Goal: Information Seeking & Learning: Learn about a topic

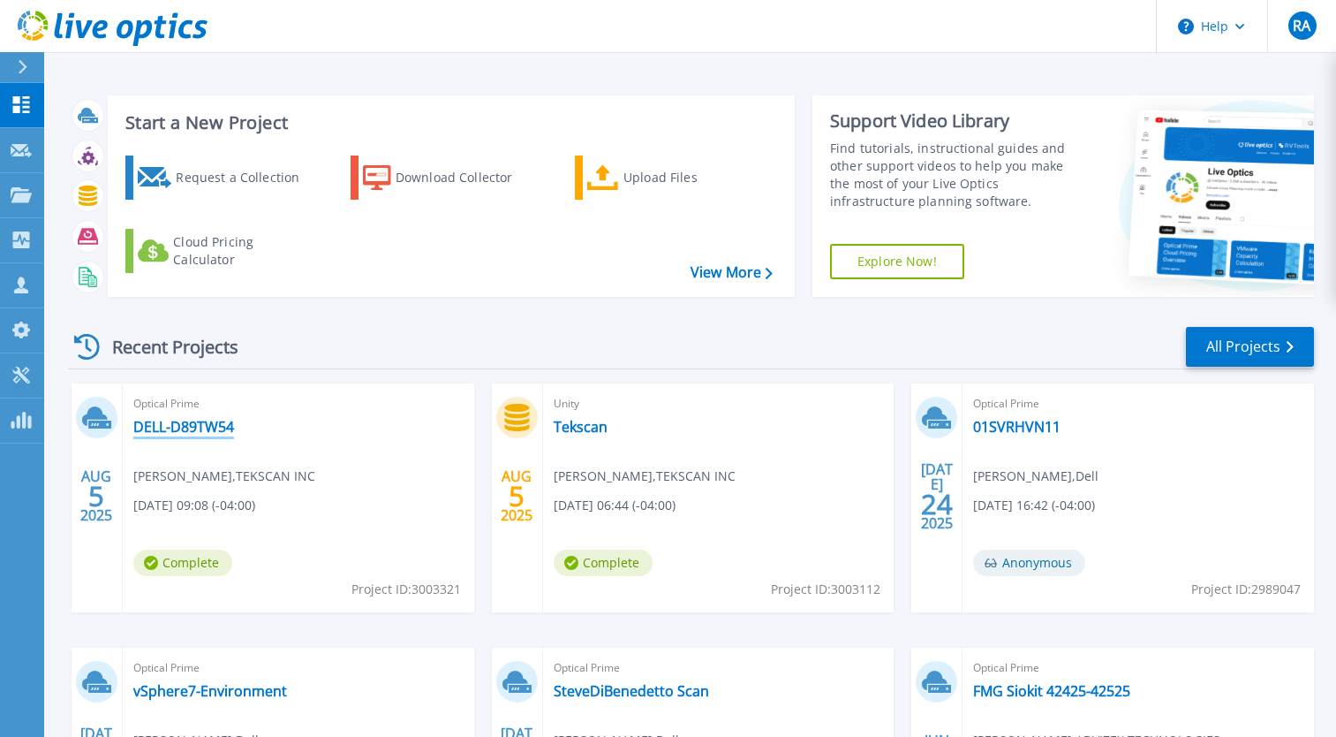
click at [193, 433] on link "DELL-D89TW54" at bounding box center [183, 427] width 101 height 18
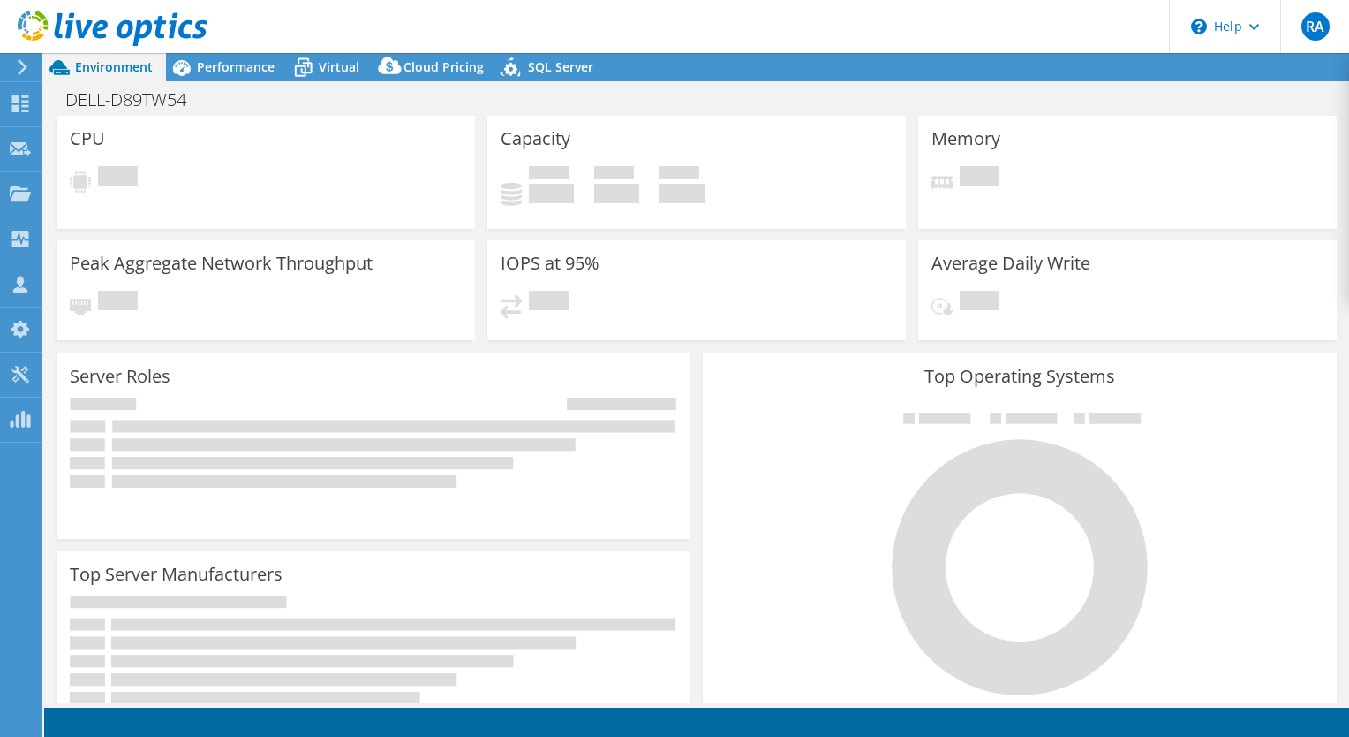
select select "USD"
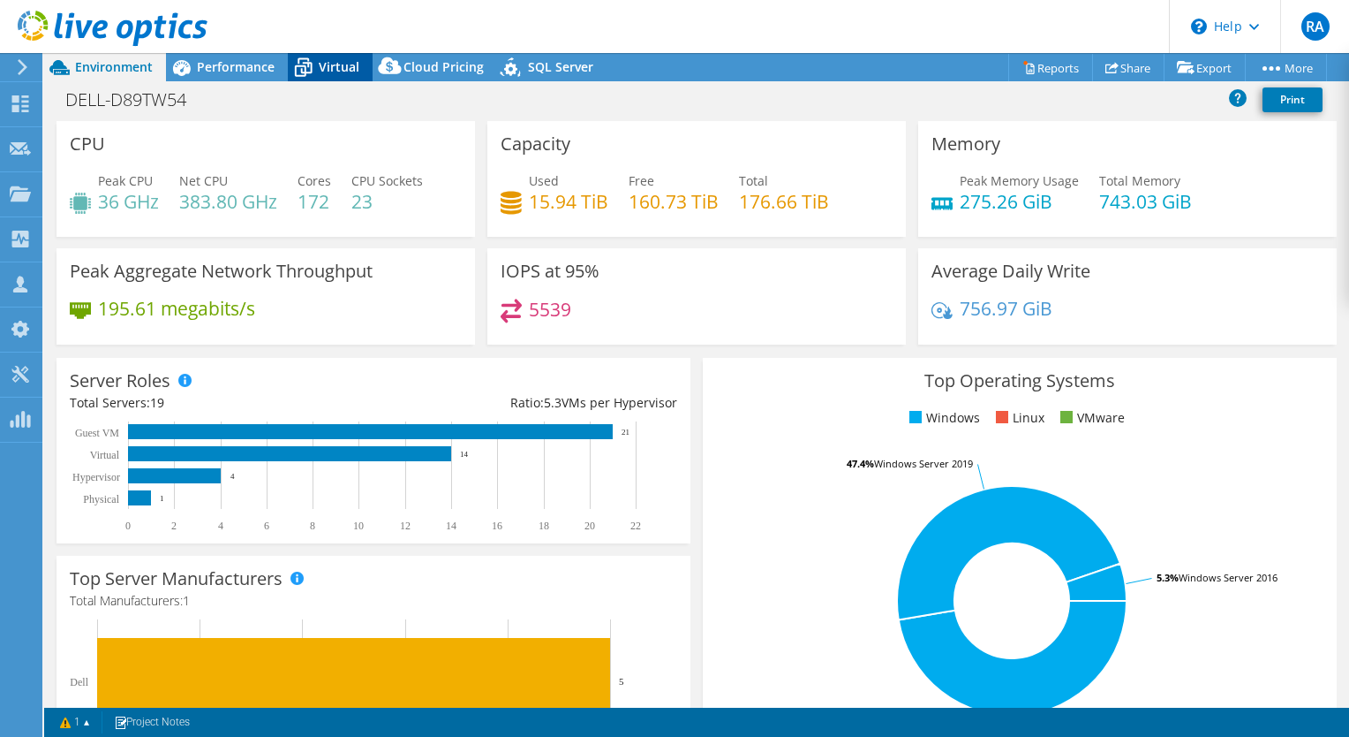
click at [322, 67] on span "Virtual" at bounding box center [339, 66] width 41 height 17
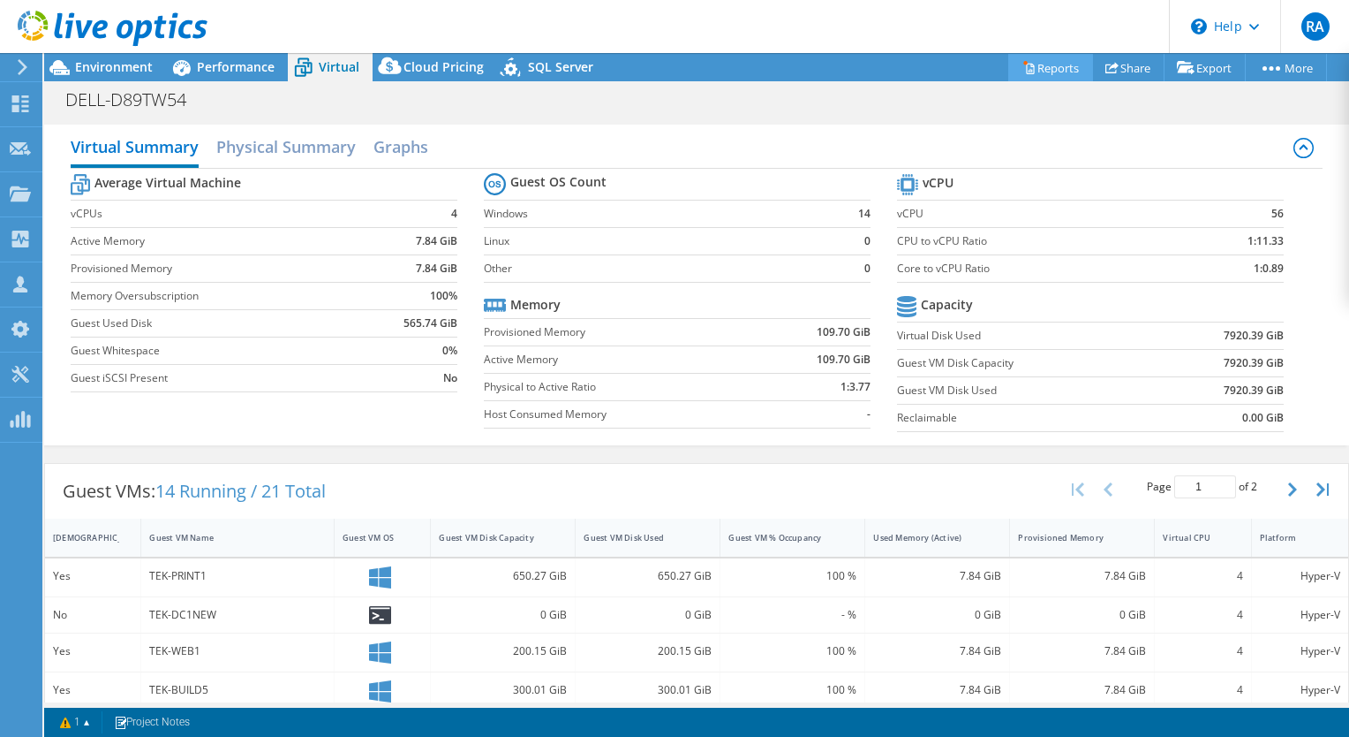
click at [1052, 74] on link "Reports" at bounding box center [1051, 67] width 85 height 27
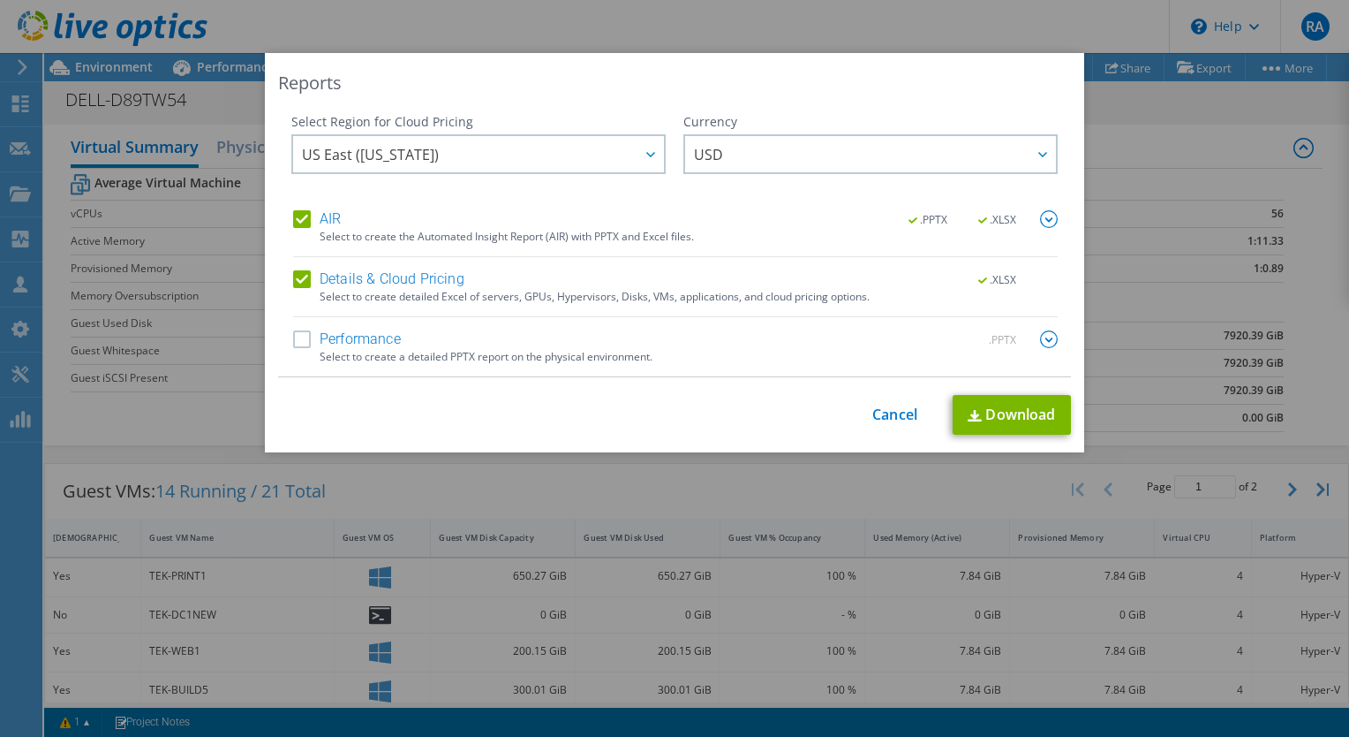
click at [293, 340] on label "Performance" at bounding box center [347, 339] width 108 height 18
click at [0, 0] on input "Performance" at bounding box center [0, 0] width 0 height 0
click at [997, 411] on link "Download" at bounding box center [1012, 415] width 118 height 40
click at [877, 422] on link "Cancel" at bounding box center [895, 414] width 45 height 17
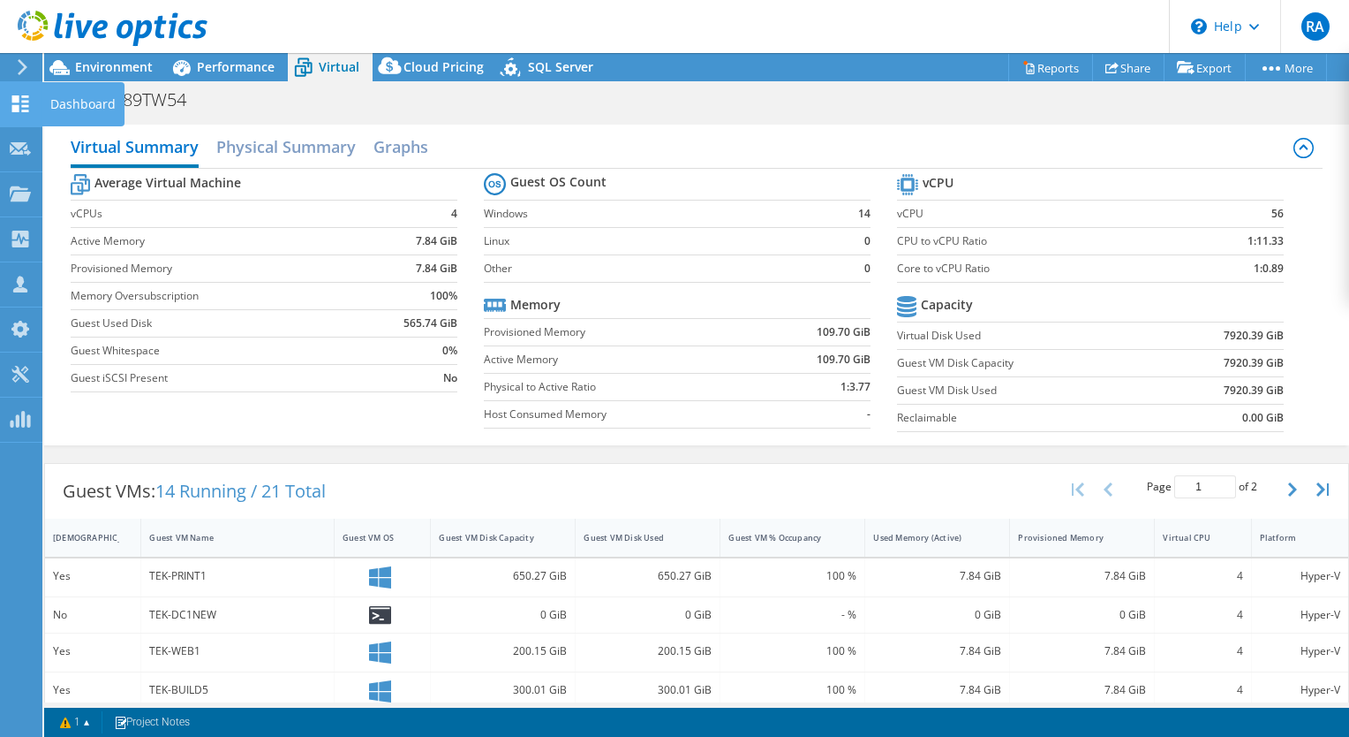
click at [26, 111] on use at bounding box center [20, 103] width 17 height 17
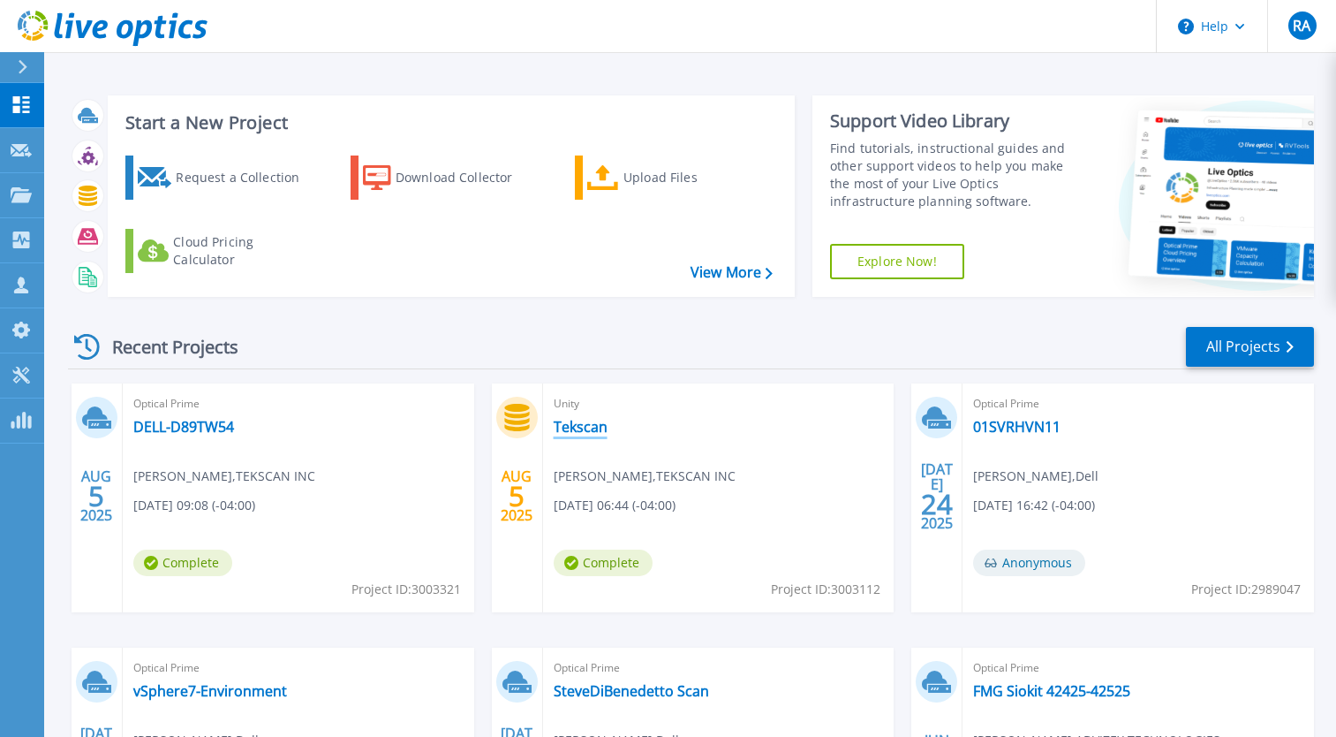
click at [582, 431] on link "Tekscan" at bounding box center [581, 427] width 54 height 18
click at [175, 425] on link "DELL-D89TW54" at bounding box center [183, 427] width 101 height 18
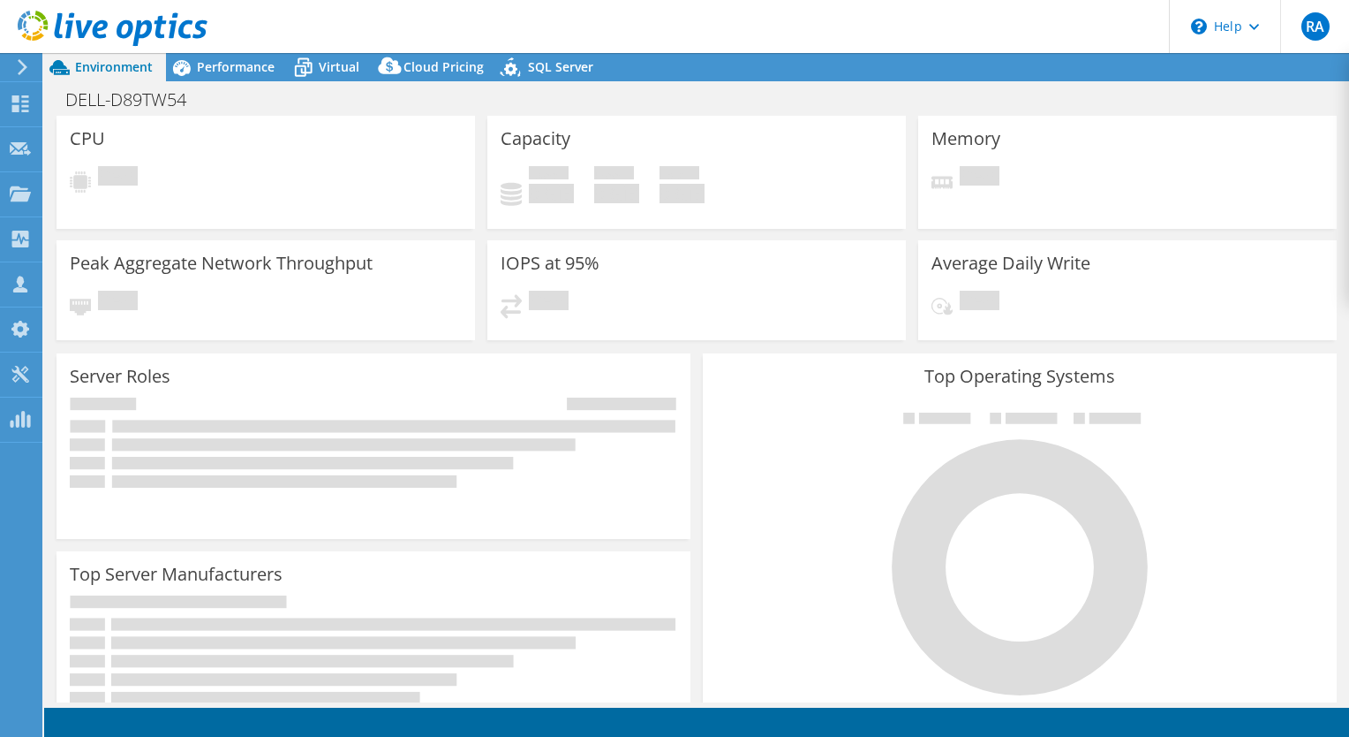
select select "USD"
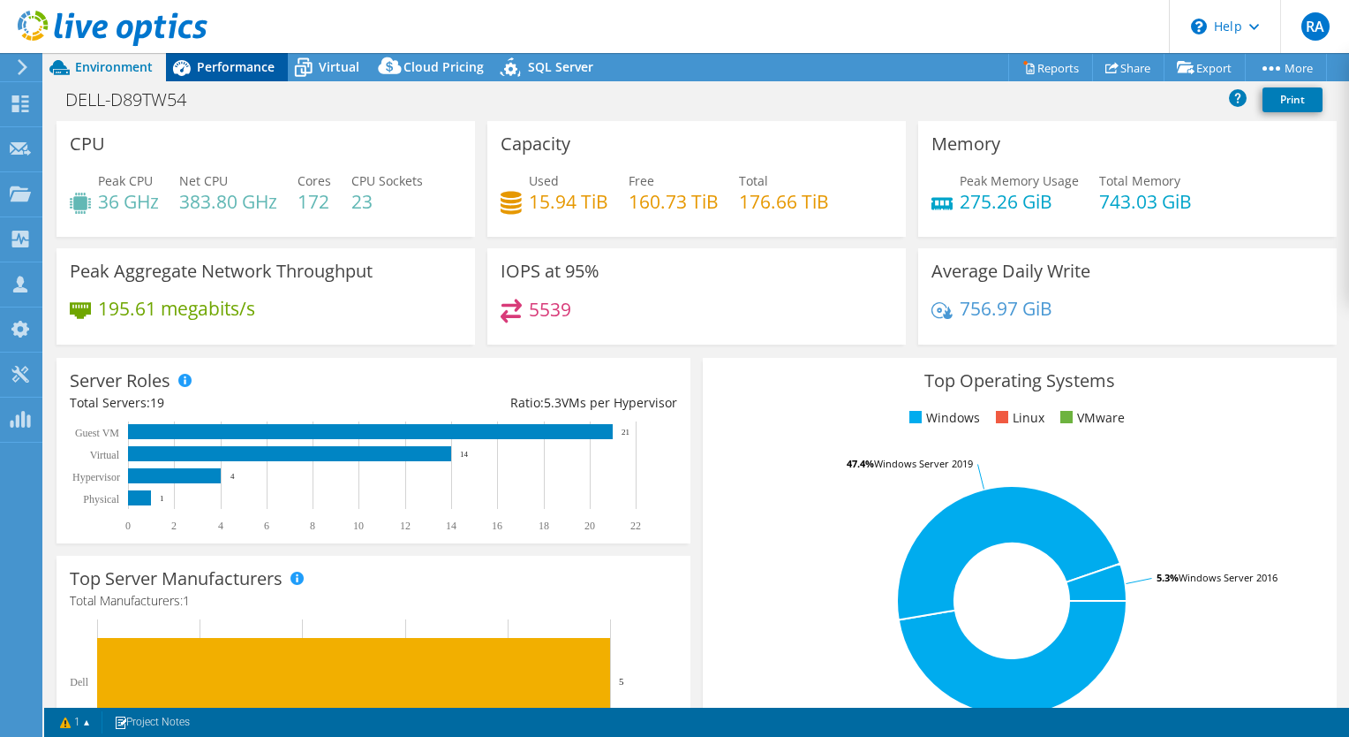
click at [234, 64] on span "Performance" at bounding box center [236, 66] width 78 height 17
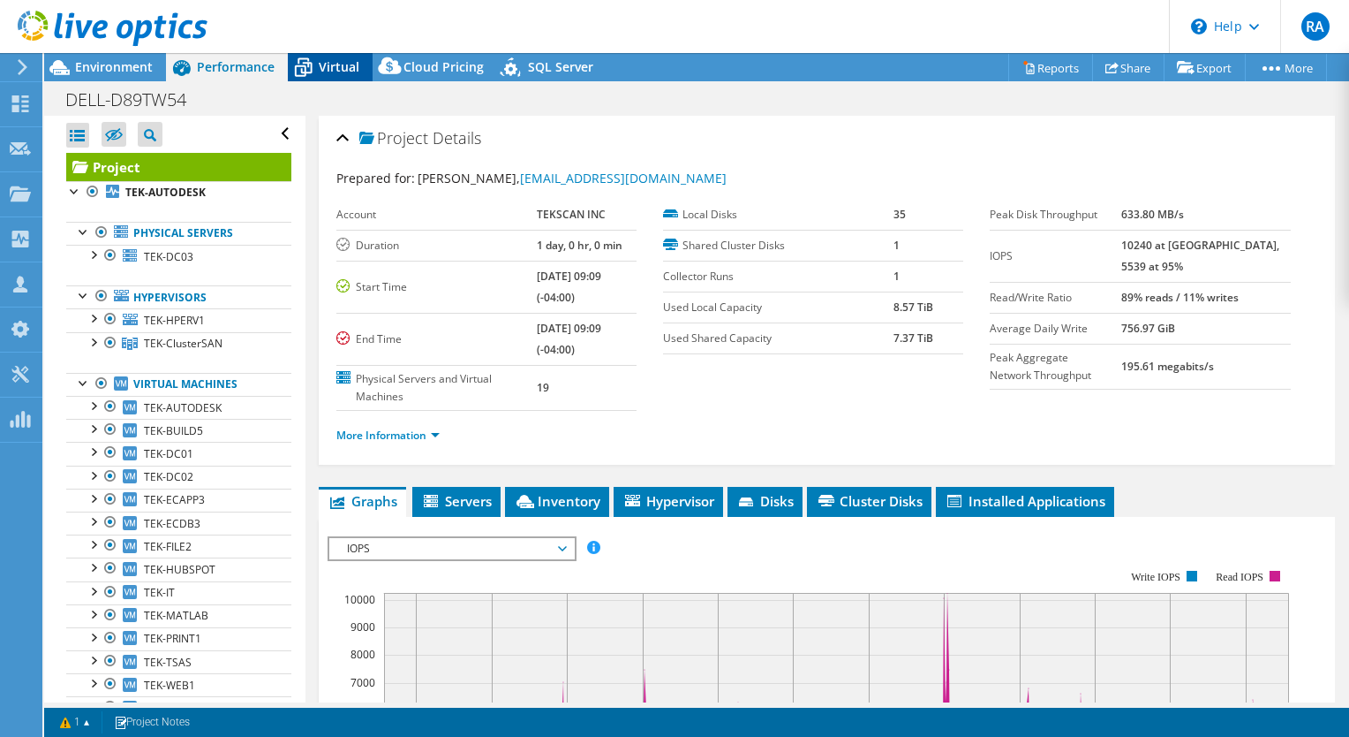
click at [330, 69] on span "Virtual" at bounding box center [339, 66] width 41 height 17
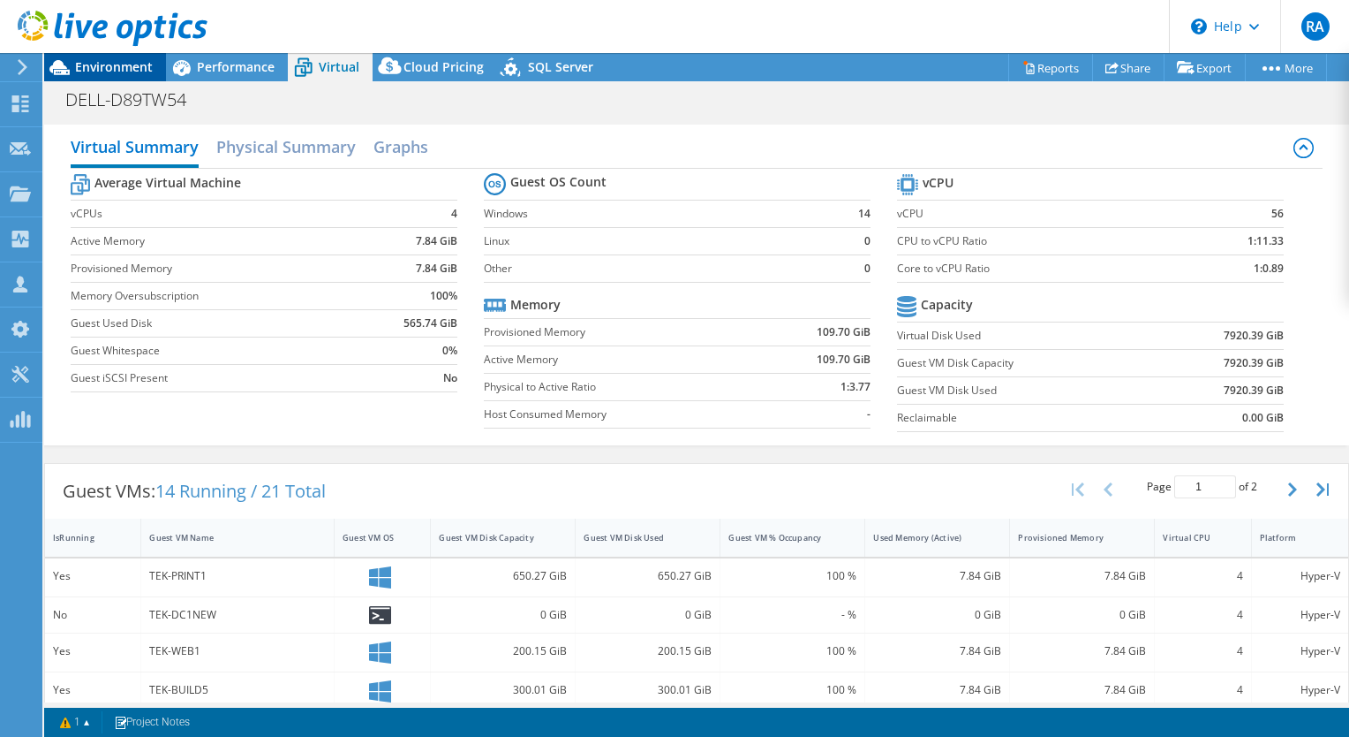
click at [108, 70] on span "Environment" at bounding box center [114, 66] width 78 height 17
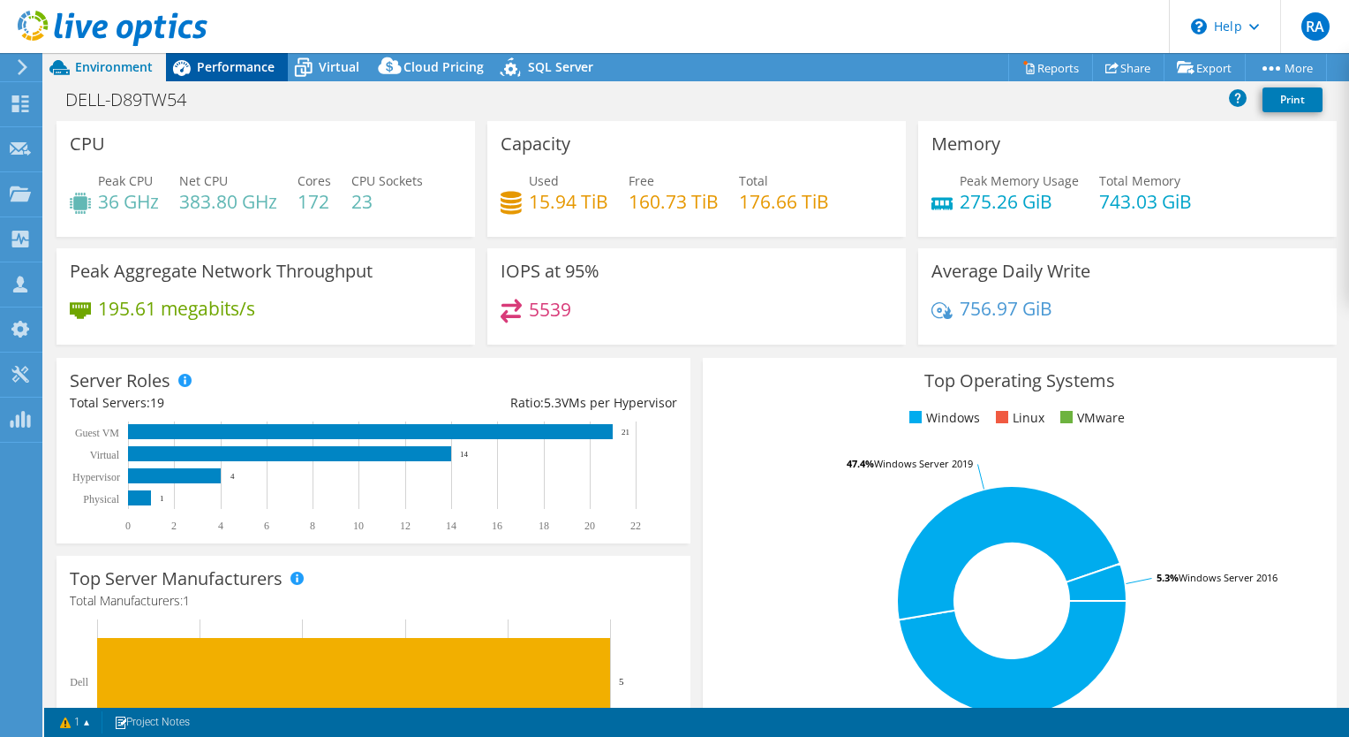
click at [253, 74] on span "Performance" at bounding box center [236, 66] width 78 height 17
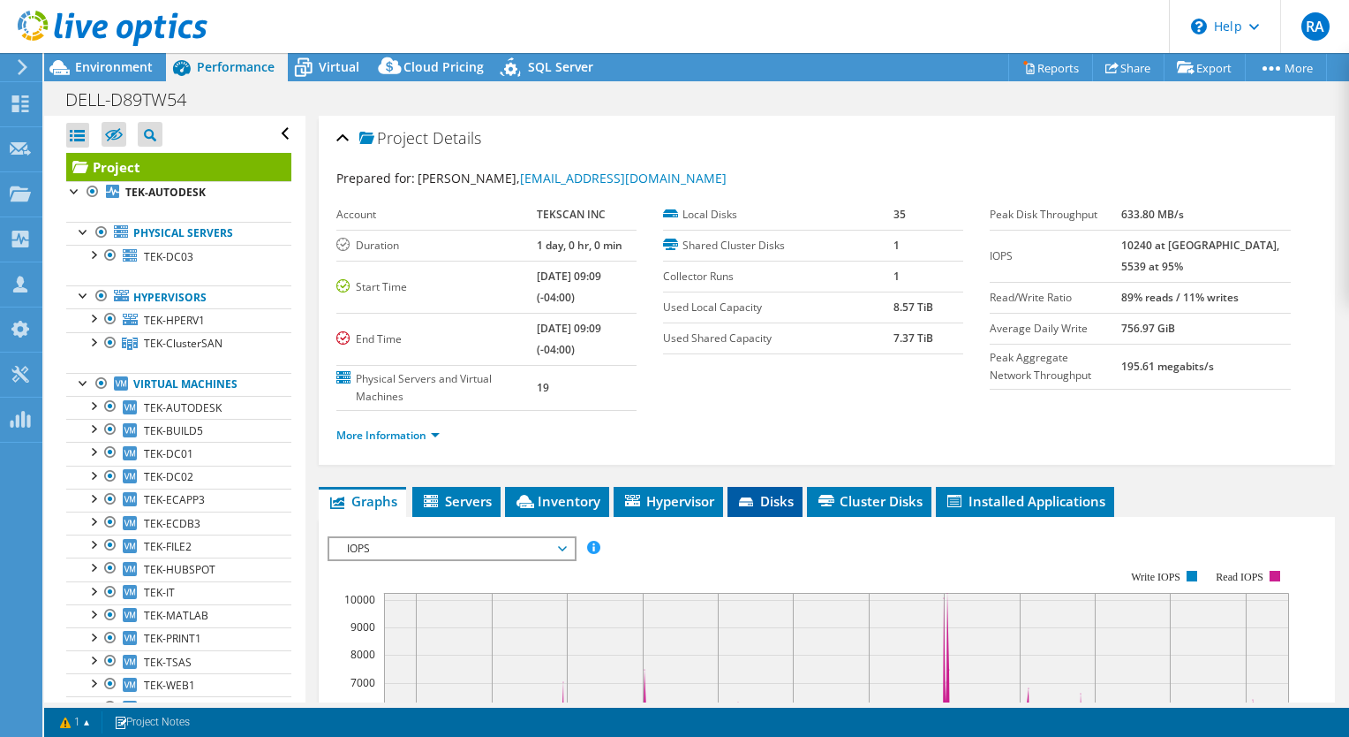
click at [761, 506] on span "Disks" at bounding box center [765, 501] width 57 height 18
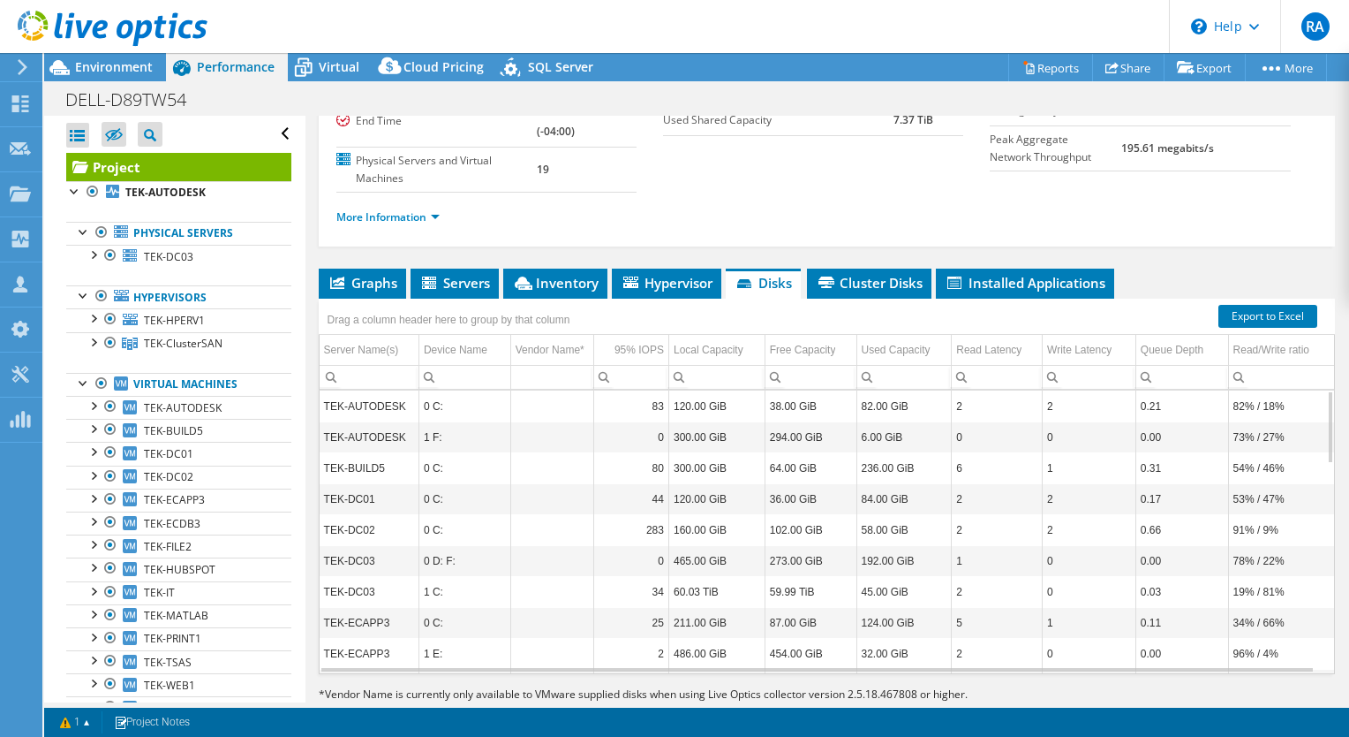
scroll to position [256, 0]
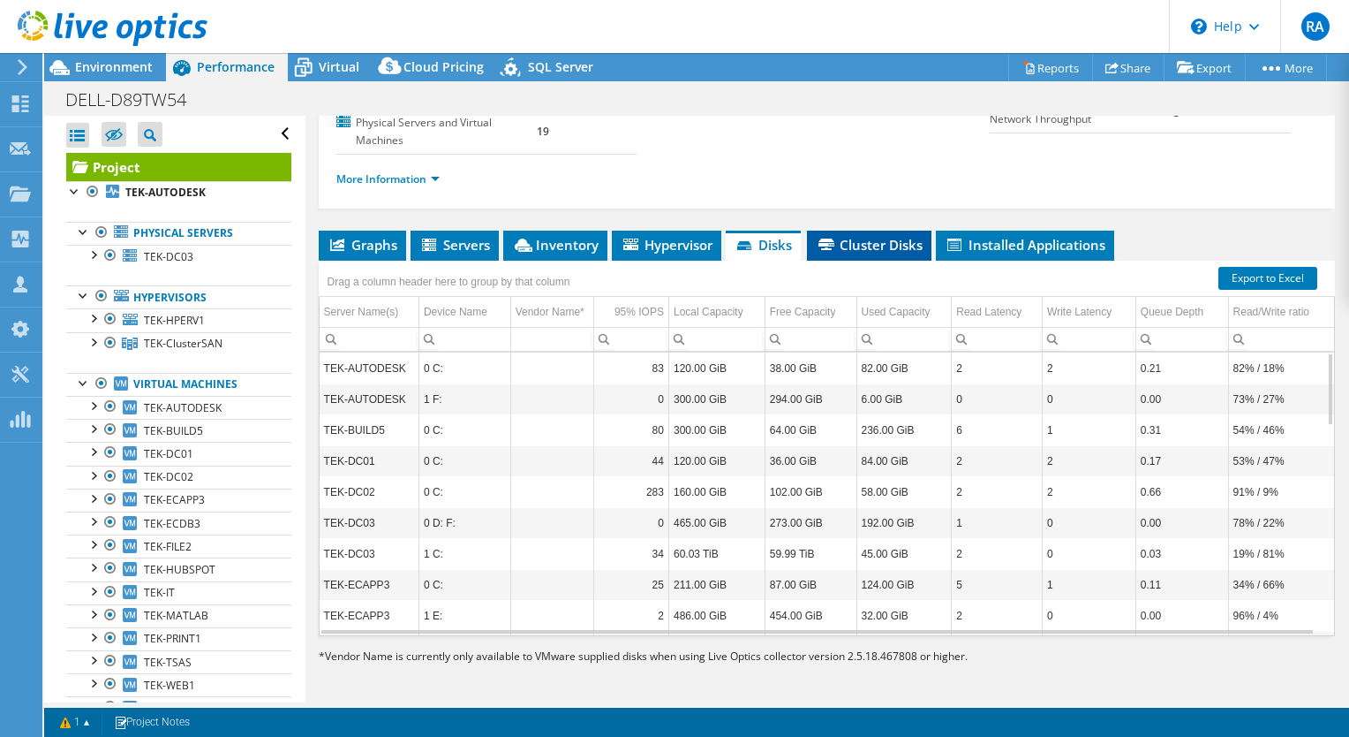
click at [867, 246] on span "Cluster Disks" at bounding box center [869, 245] width 107 height 18
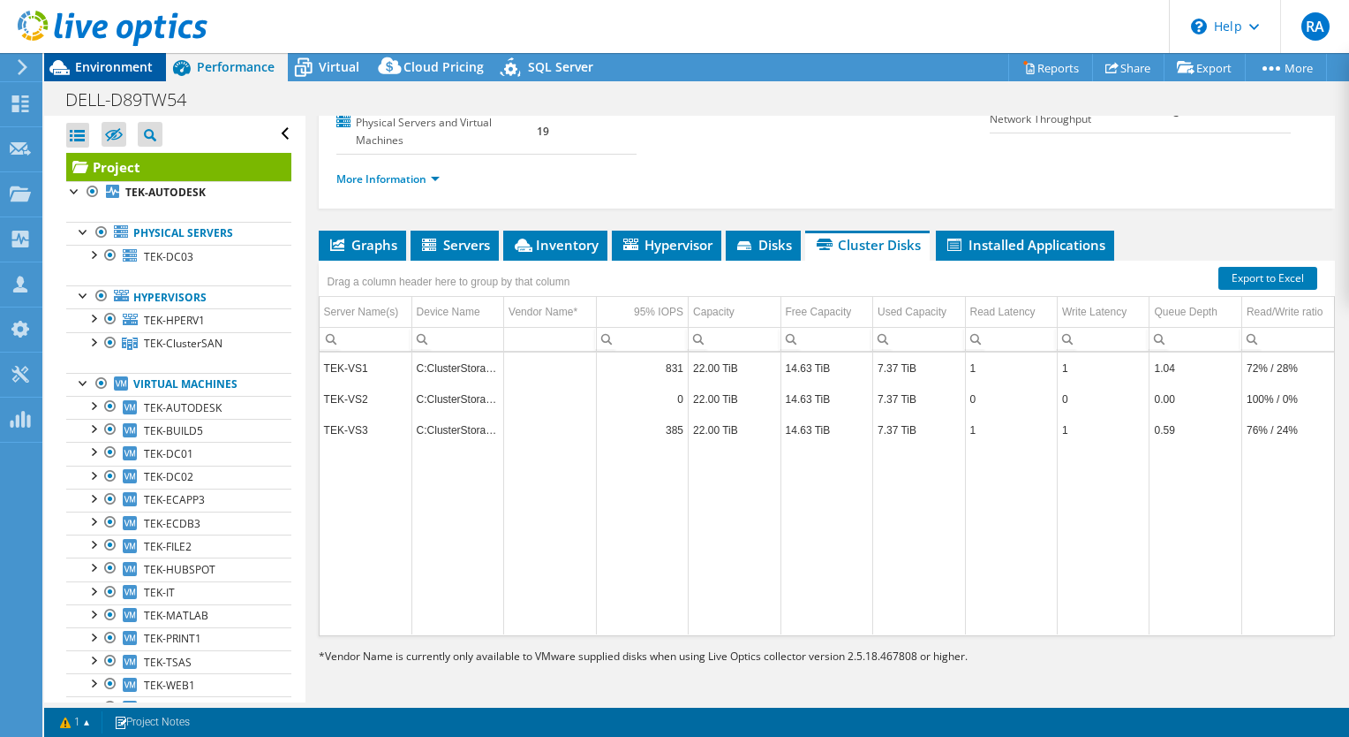
click at [111, 70] on span "Environment" at bounding box center [114, 66] width 78 height 17
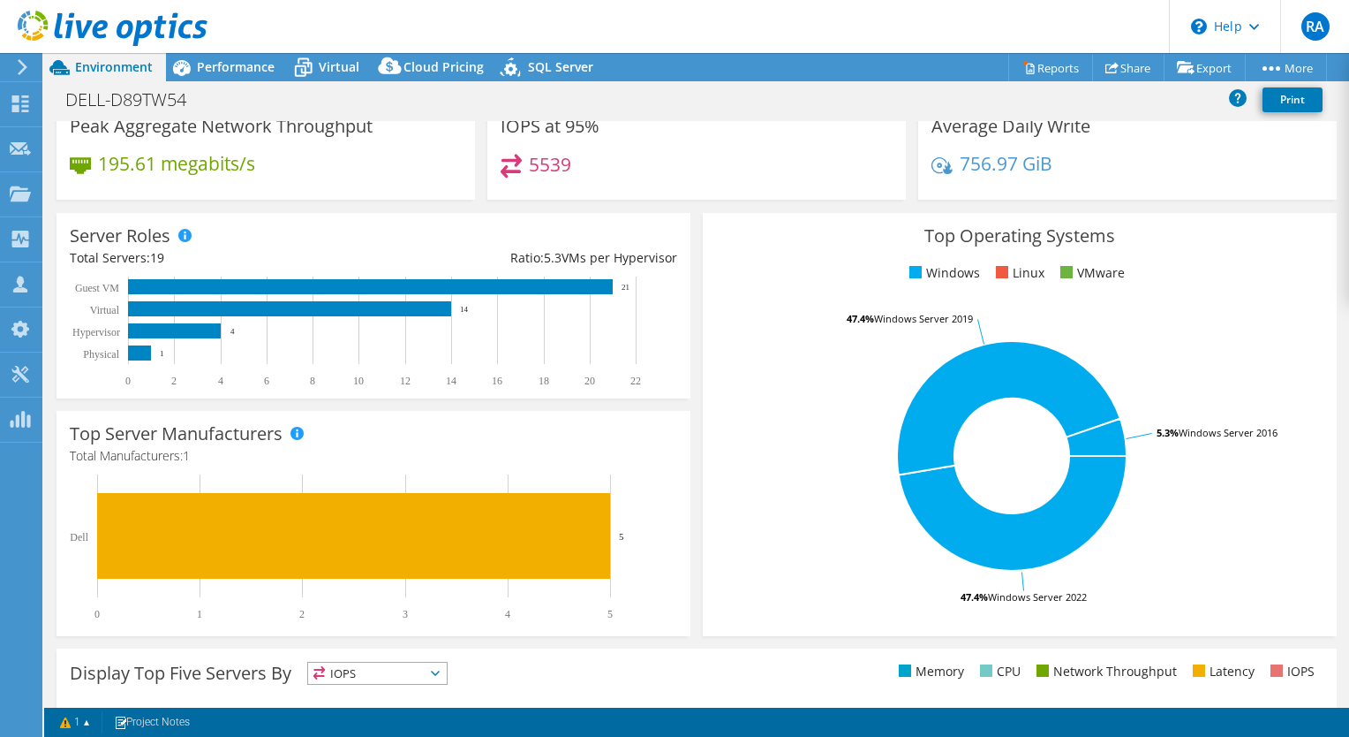
scroll to position [0, 0]
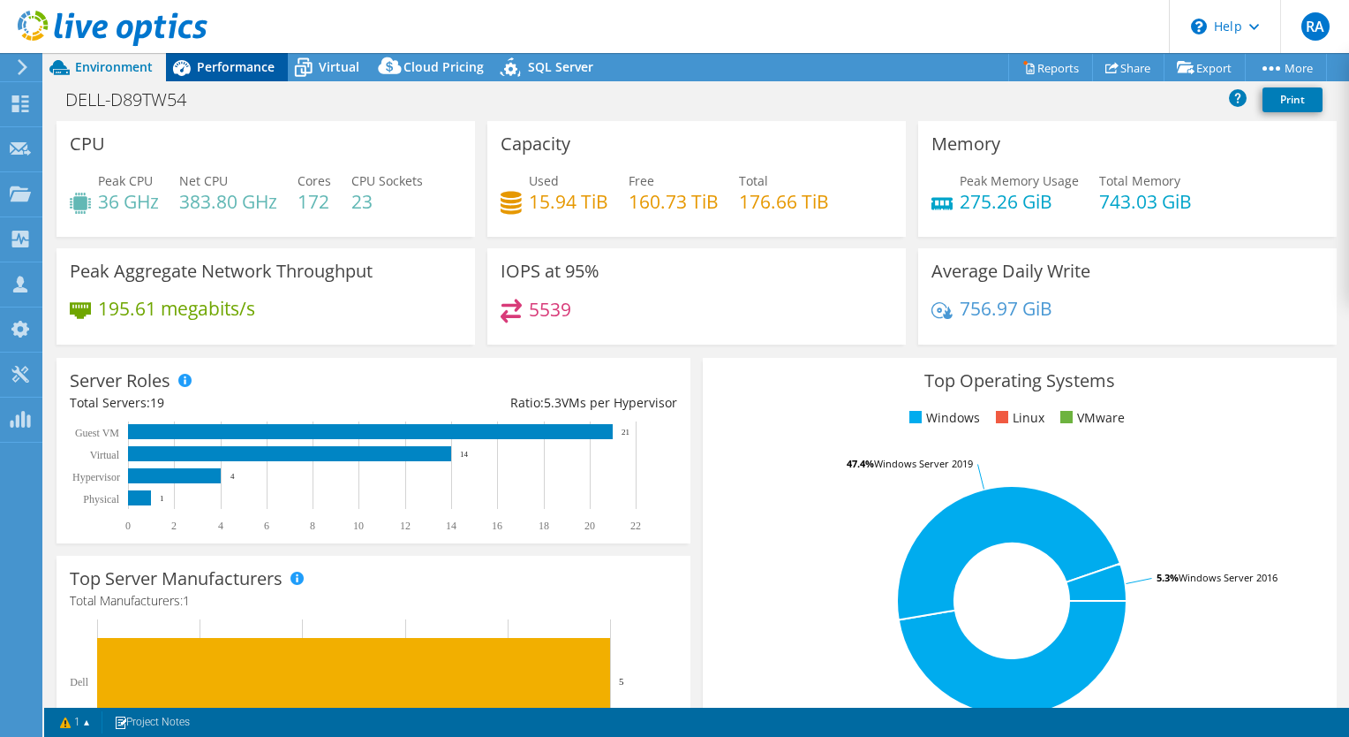
click at [250, 58] on span "Performance" at bounding box center [236, 66] width 78 height 17
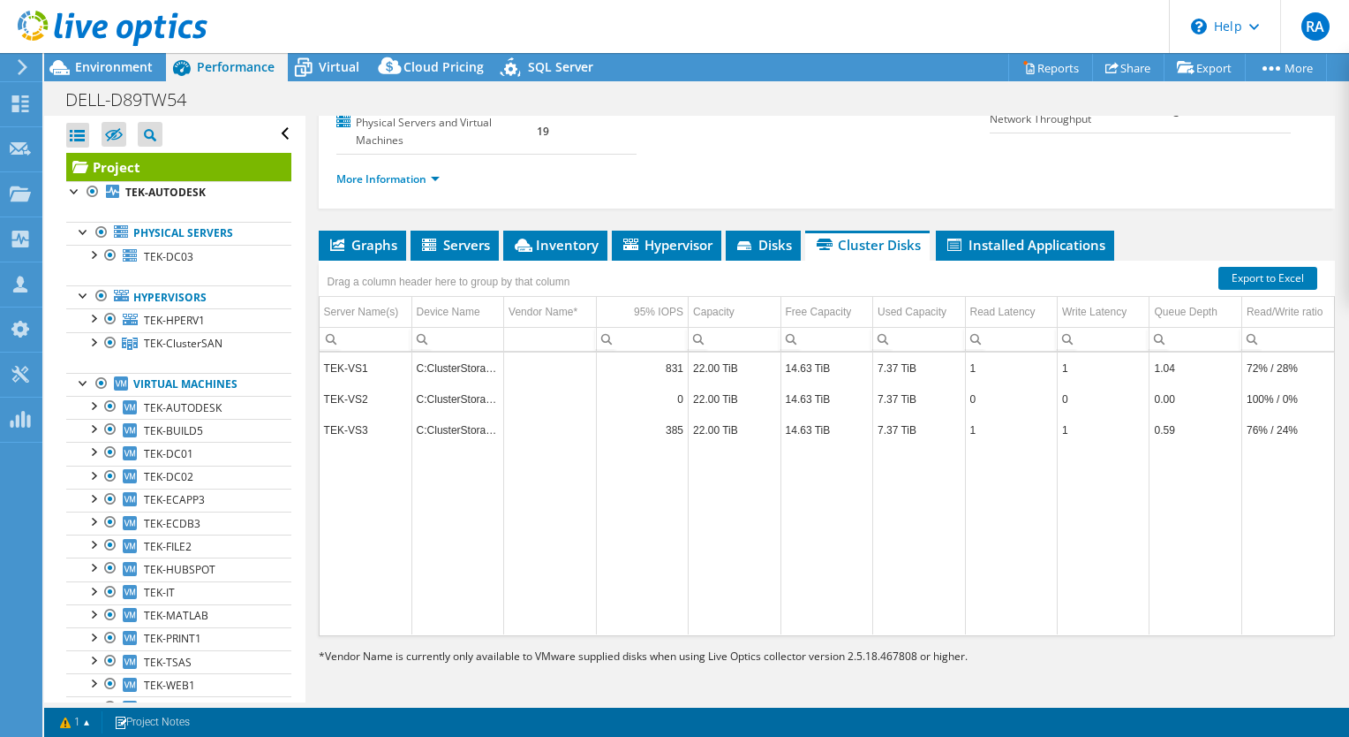
click at [272, 137] on div "Open All Close All Hide Excluded Nodes Project Tree Filter" at bounding box center [178, 134] width 225 height 37
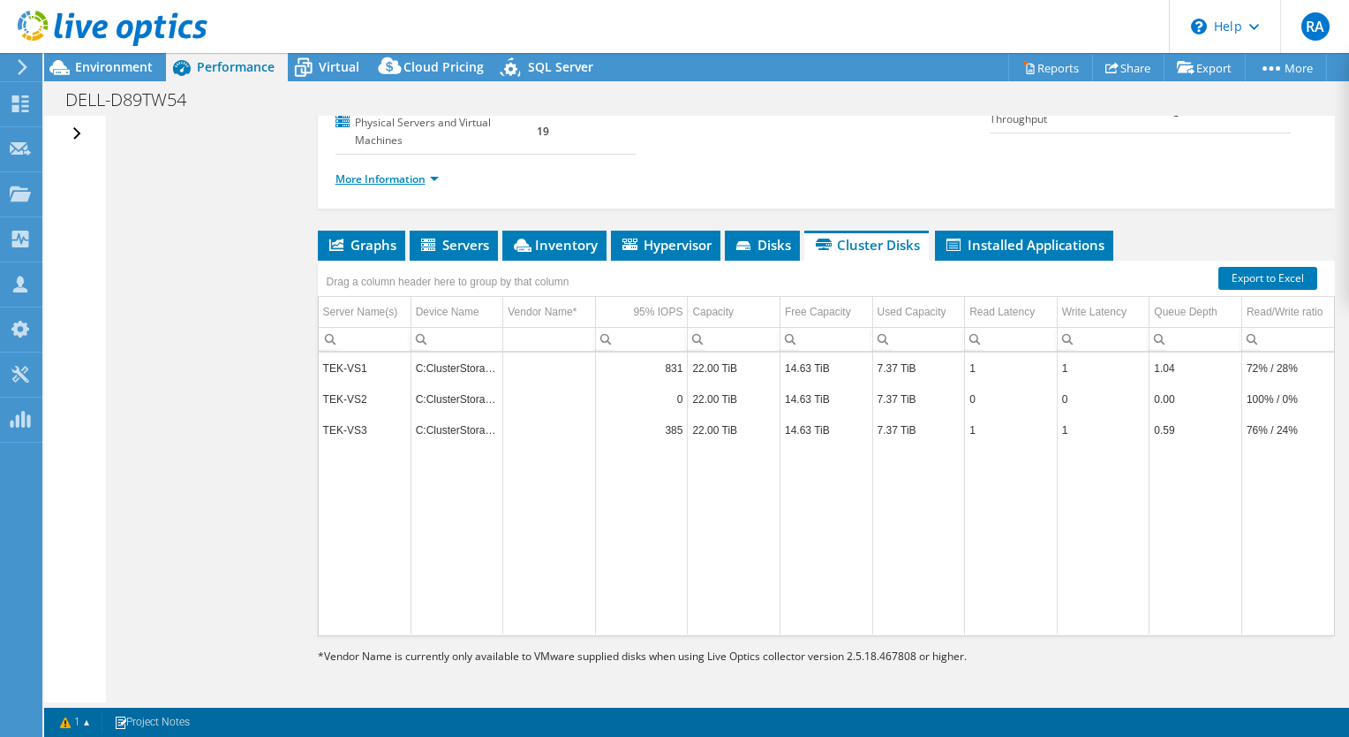
click at [435, 183] on link "More Information" at bounding box center [387, 178] width 103 height 15
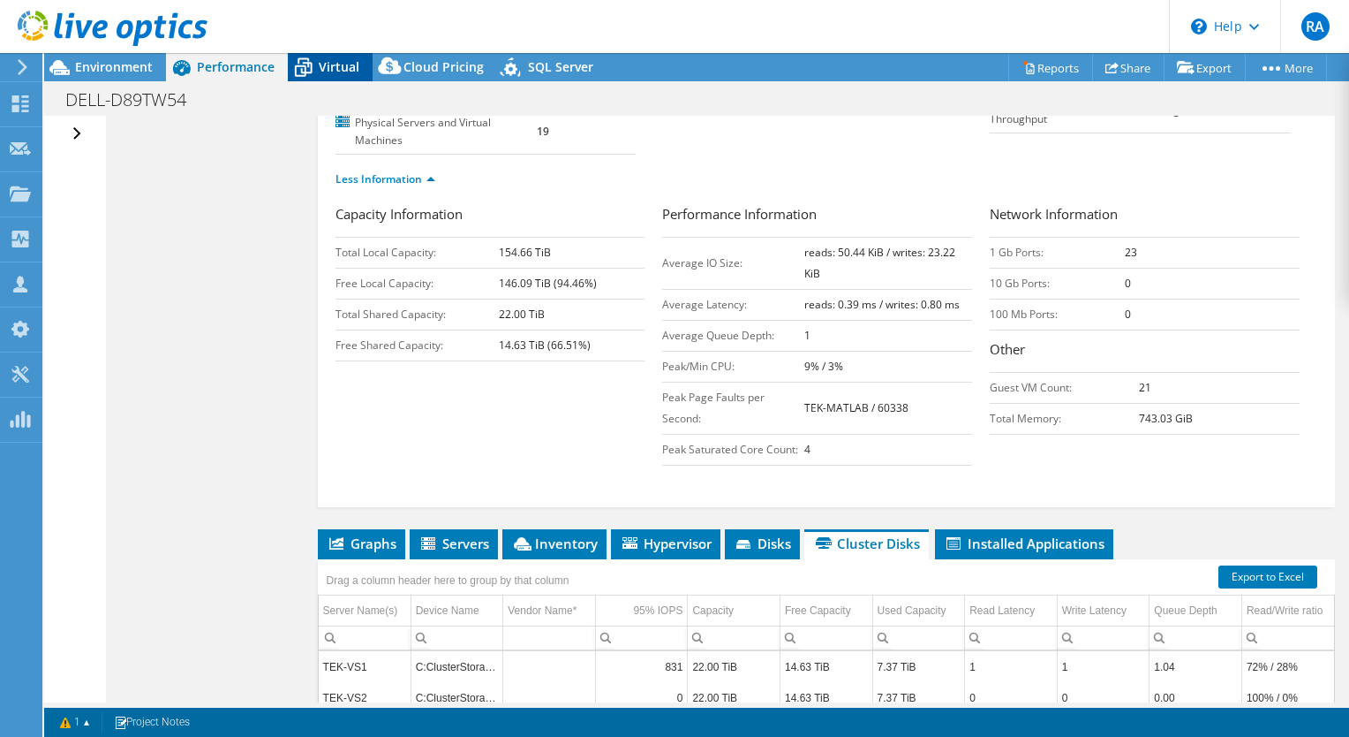
click at [320, 62] on span "Virtual" at bounding box center [339, 66] width 41 height 17
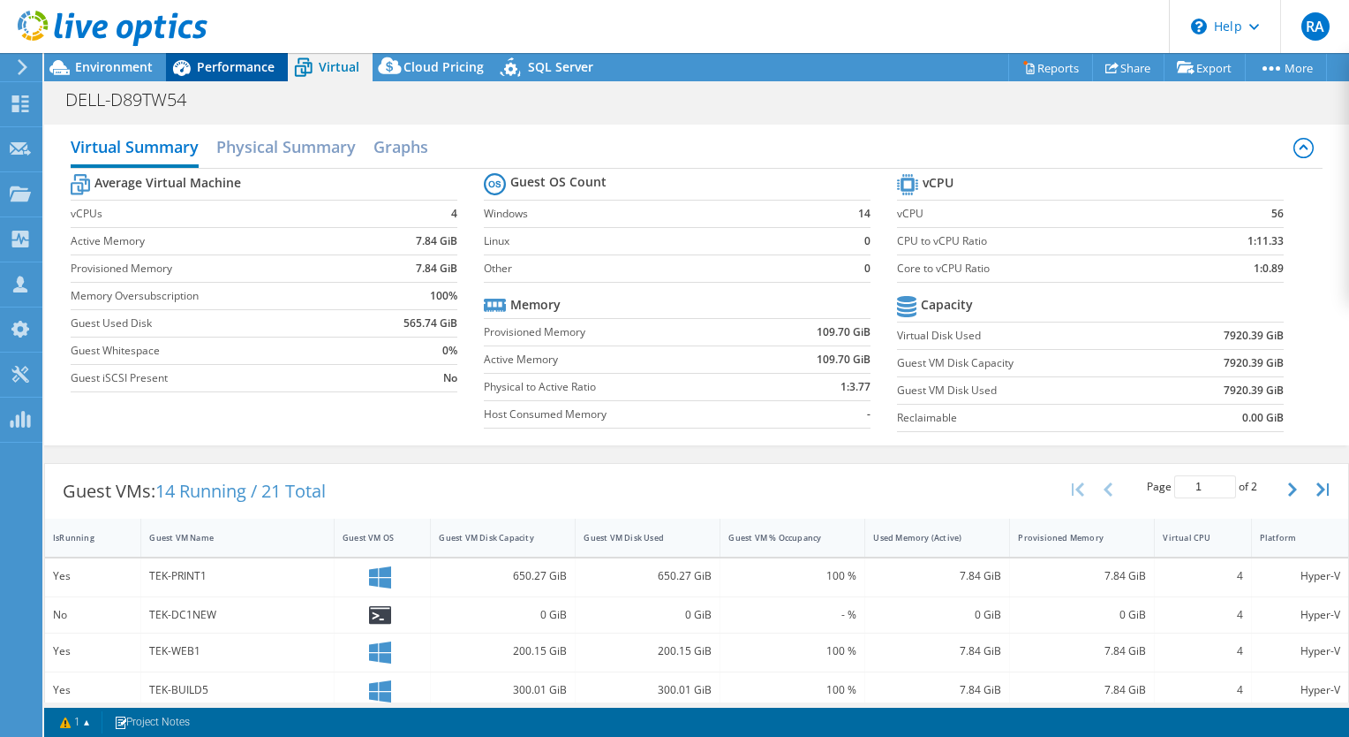
click at [208, 75] on span "Performance" at bounding box center [236, 66] width 78 height 17
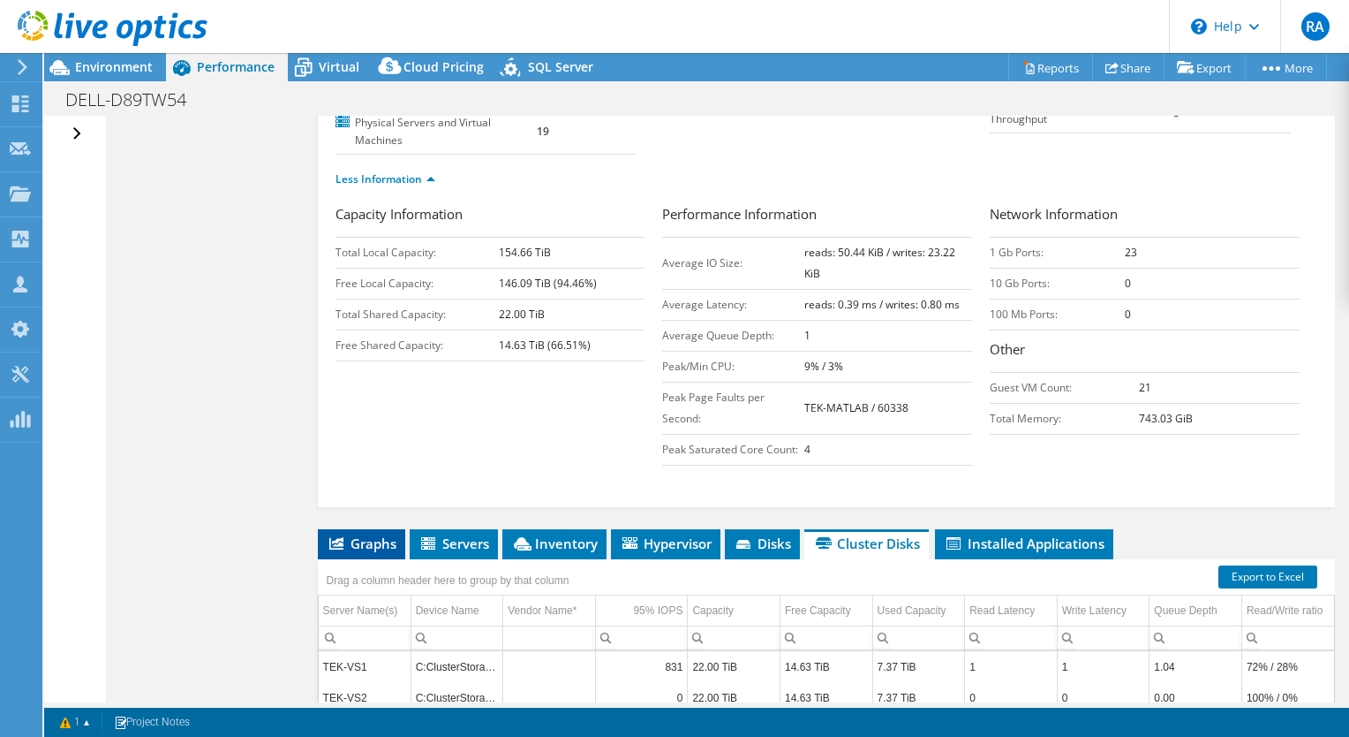
click at [366, 541] on span "Graphs" at bounding box center [362, 543] width 70 height 18
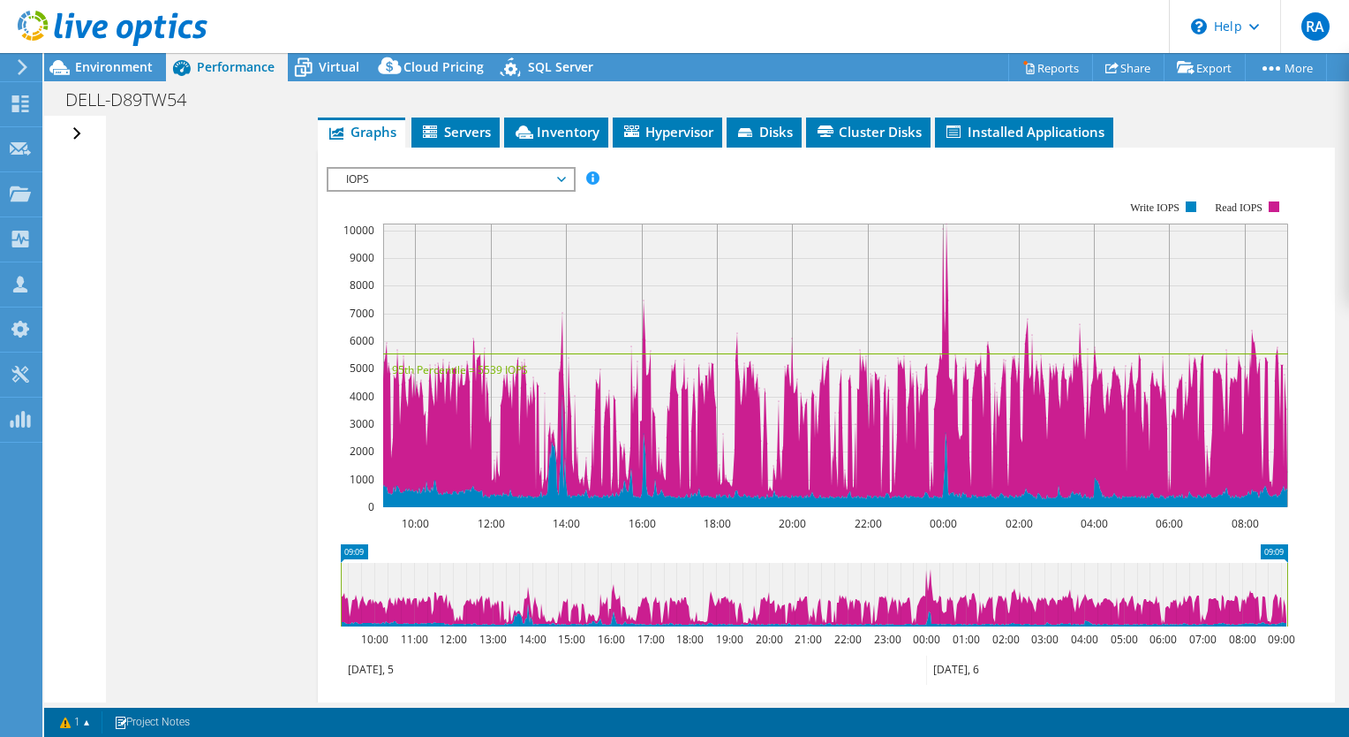
scroll to position [663, 0]
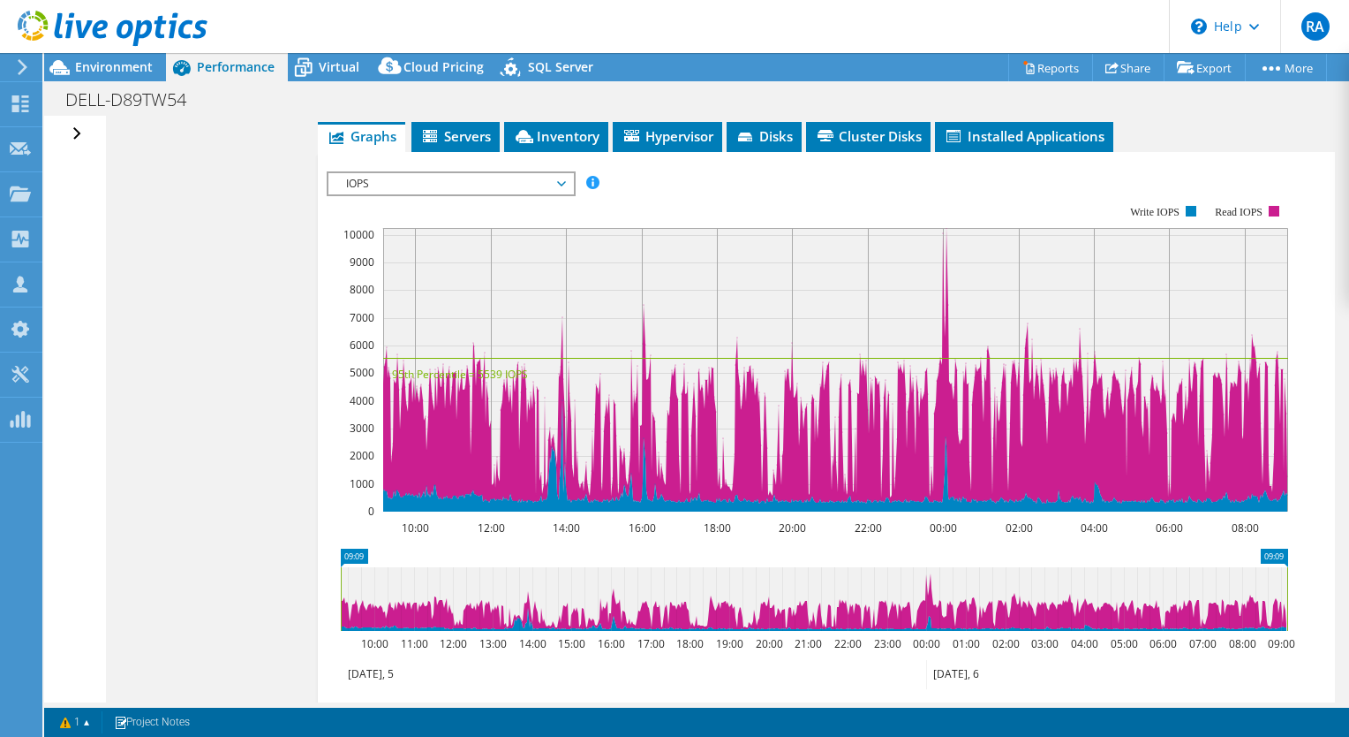
click at [562, 183] on span "IOPS" at bounding box center [450, 183] width 227 height 21
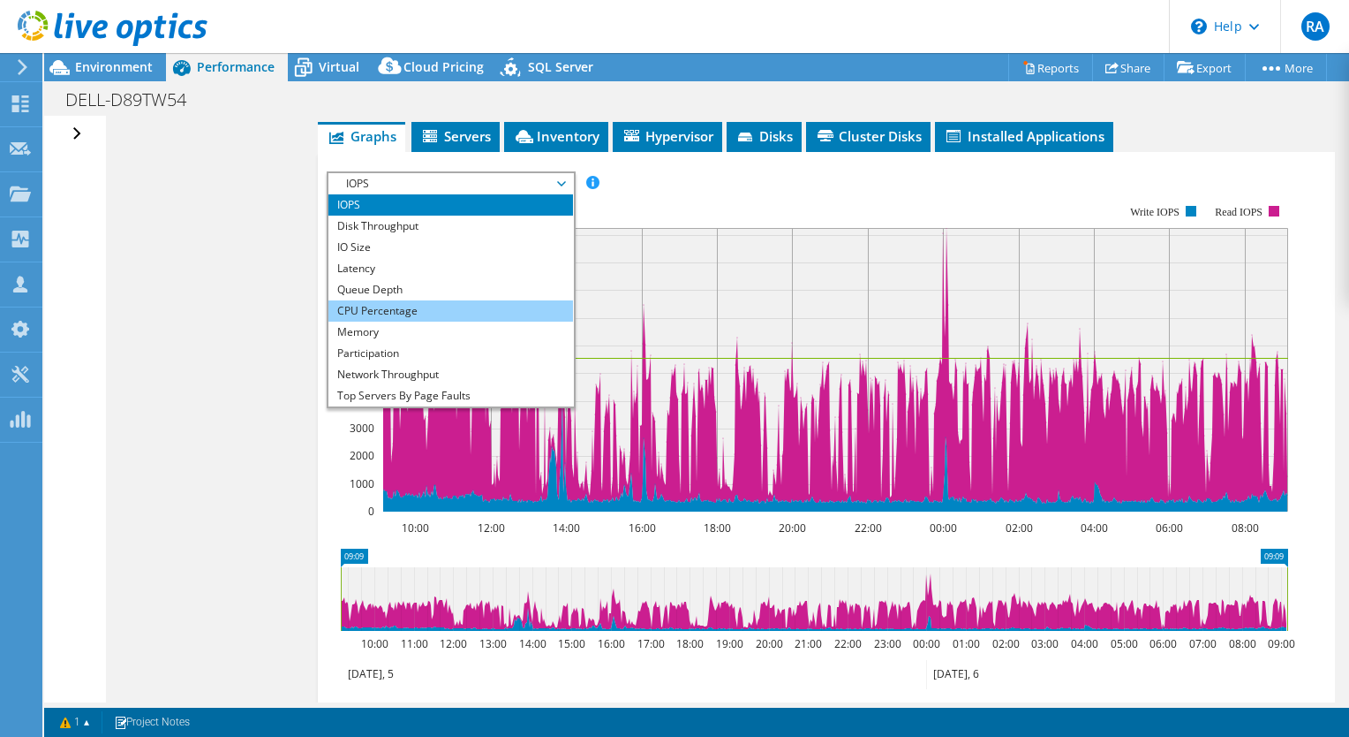
click at [465, 302] on li "CPU Percentage" at bounding box center [451, 310] width 245 height 21
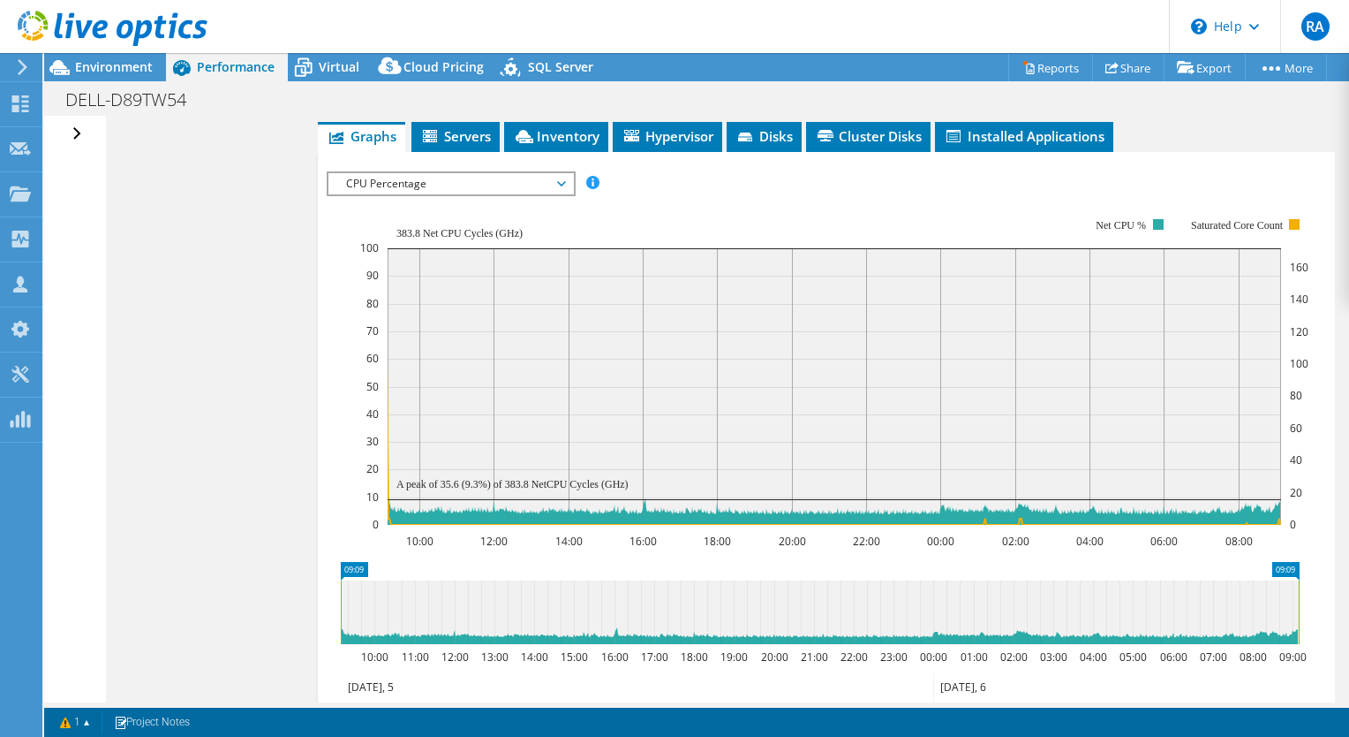
click at [563, 182] on span "CPU Percentage" at bounding box center [450, 183] width 227 height 21
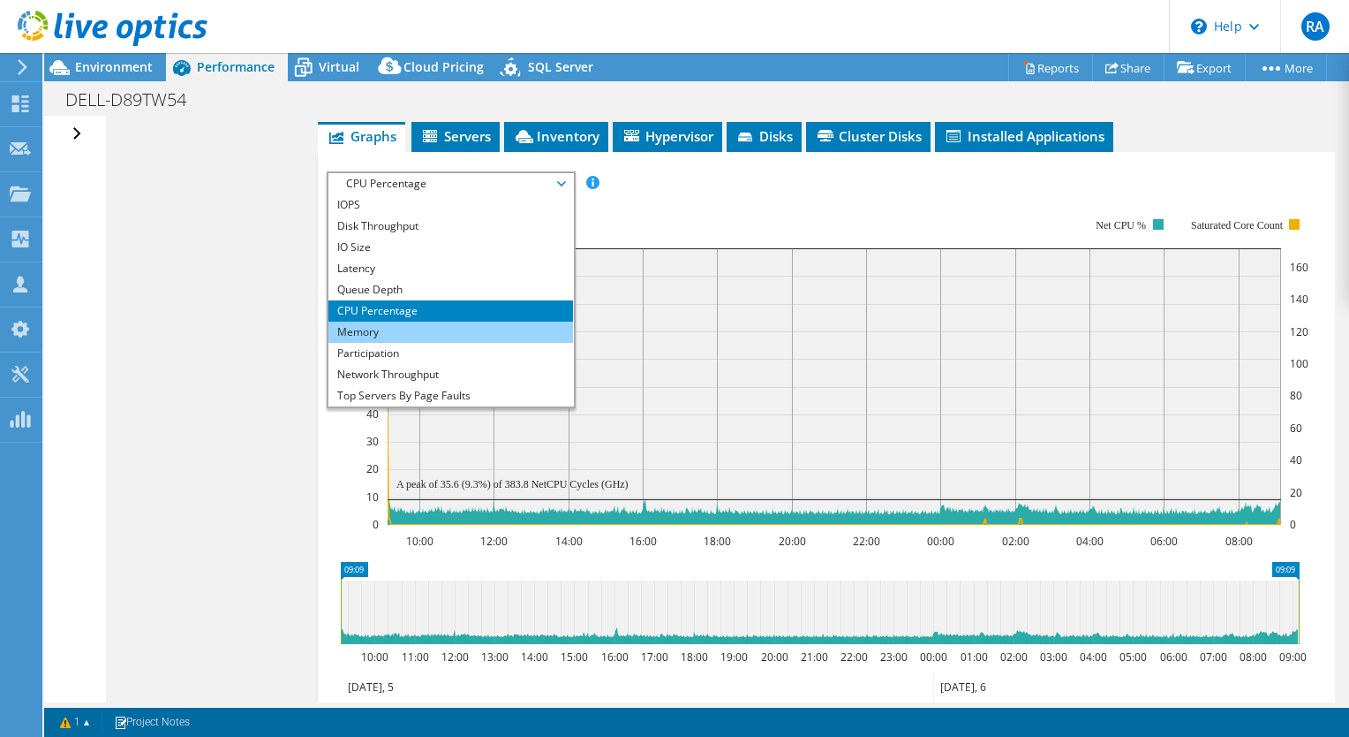
click at [416, 330] on li "Memory" at bounding box center [451, 331] width 245 height 21
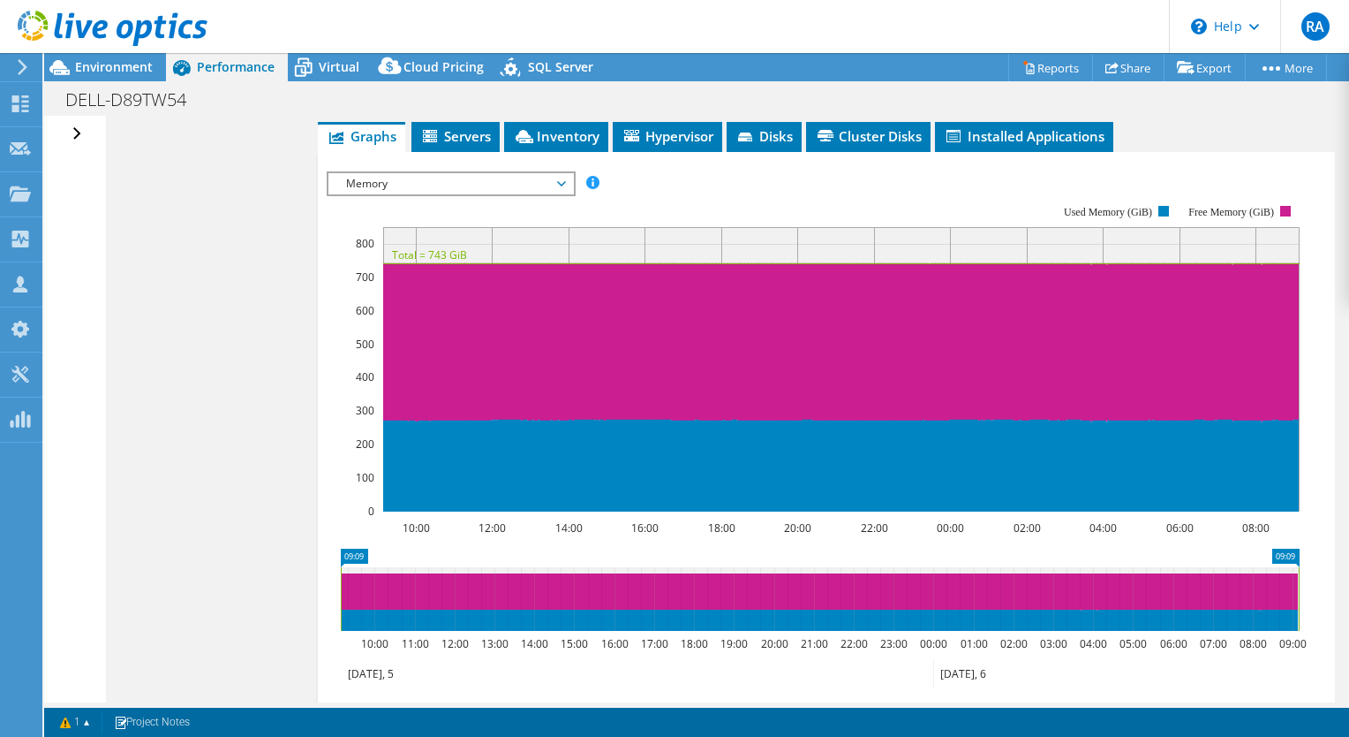
click at [566, 178] on span "Memory" at bounding box center [451, 183] width 245 height 21
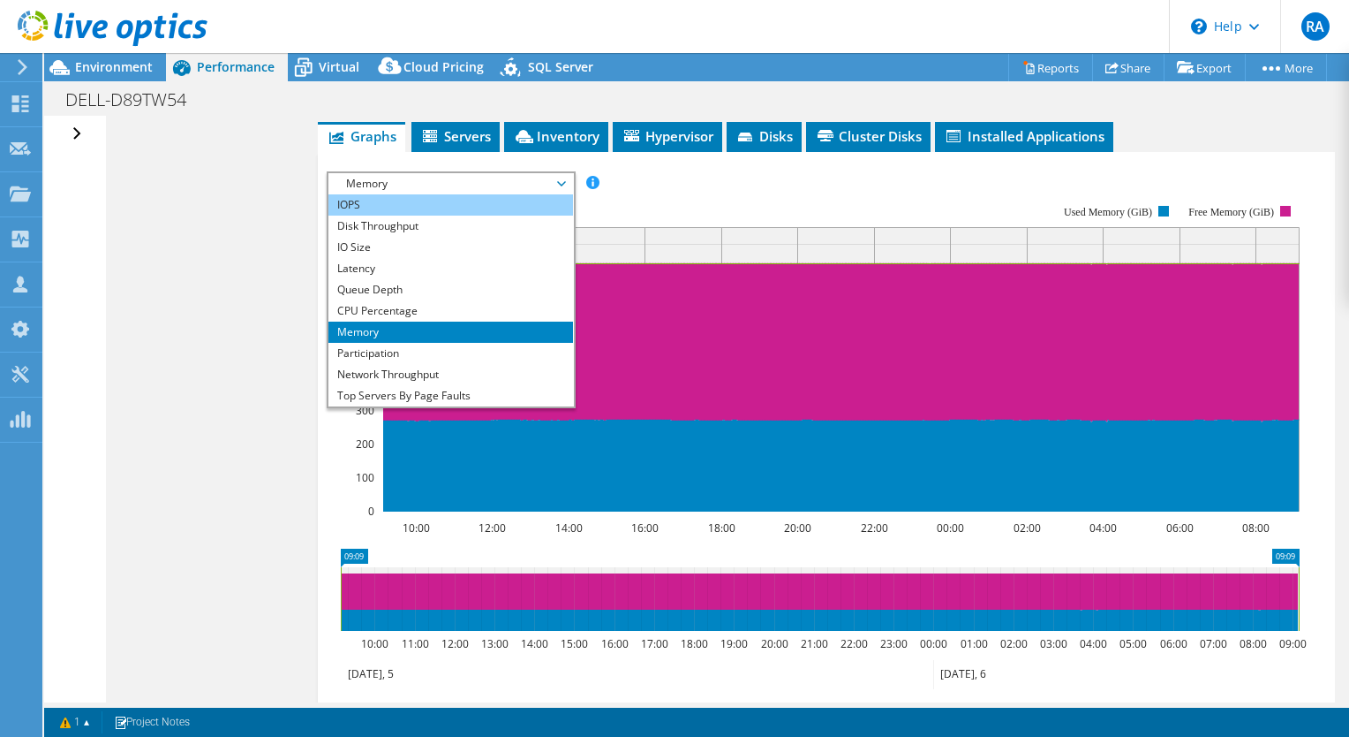
click at [477, 206] on li "IOPS" at bounding box center [451, 204] width 245 height 21
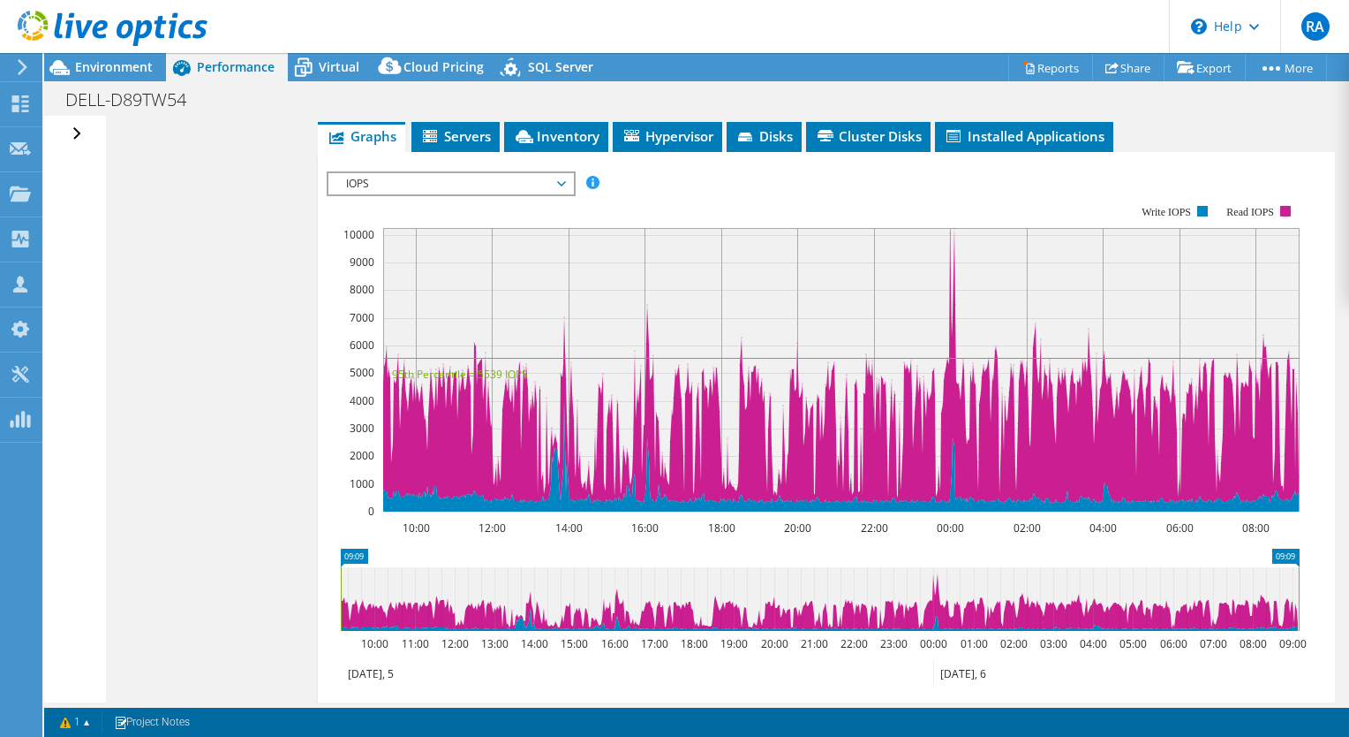
click at [561, 180] on span "IOPS" at bounding box center [450, 183] width 227 height 21
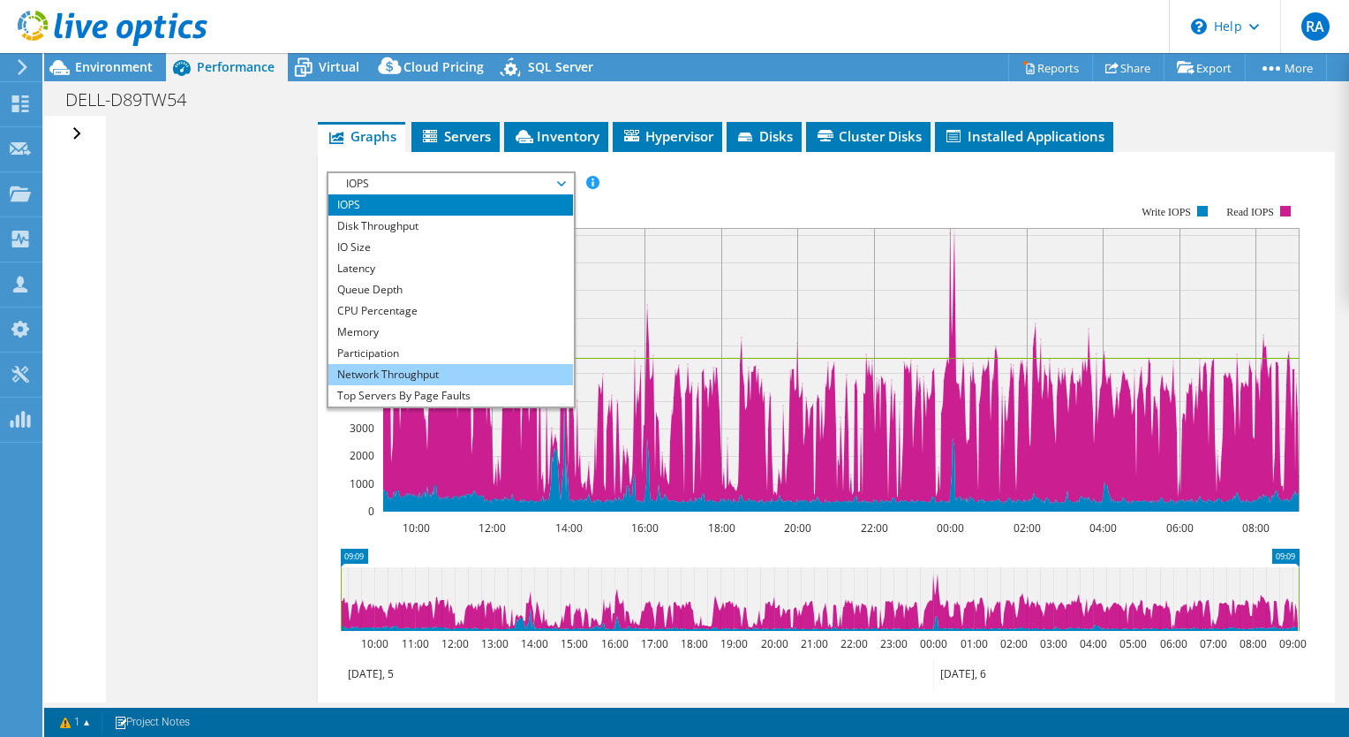
click at [404, 367] on li "Network Throughput" at bounding box center [451, 374] width 245 height 21
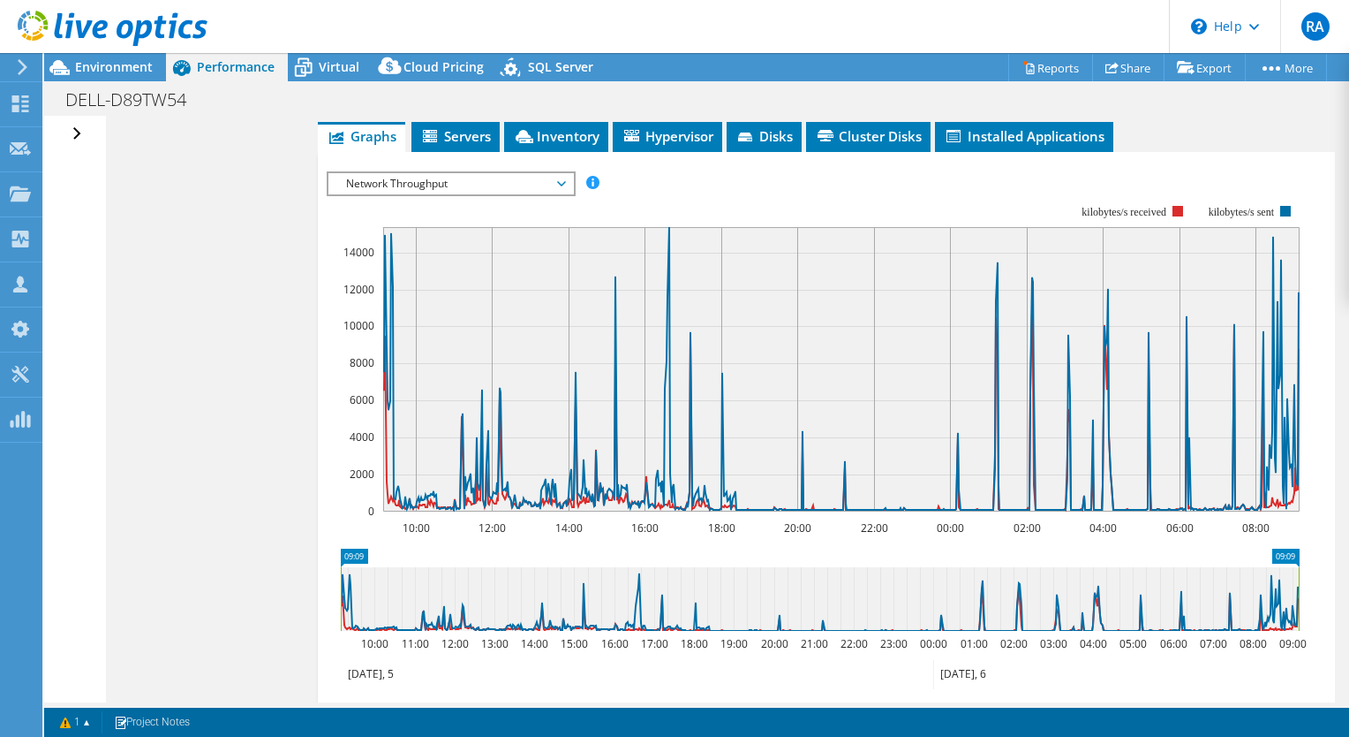
click at [571, 177] on span "Network Throughput" at bounding box center [451, 183] width 245 height 21
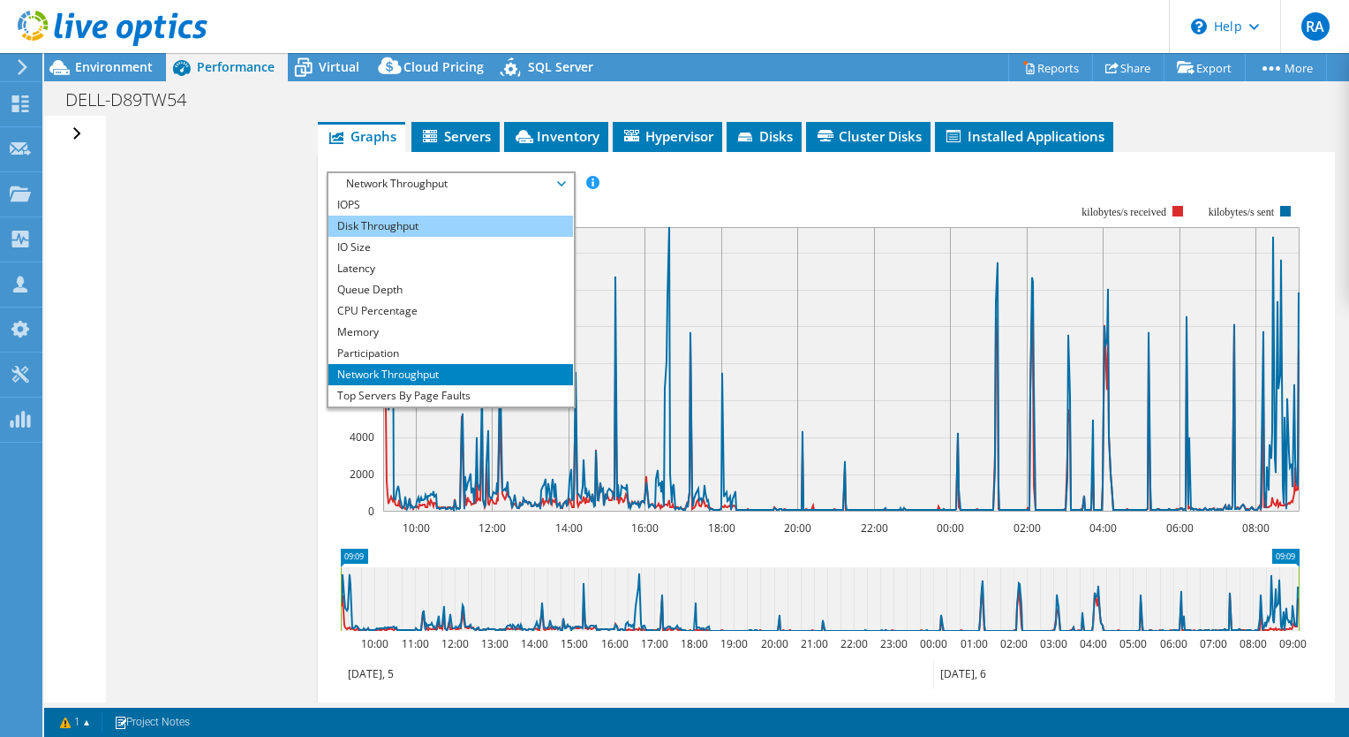
click at [468, 220] on li "Disk Throughput" at bounding box center [451, 225] width 245 height 21
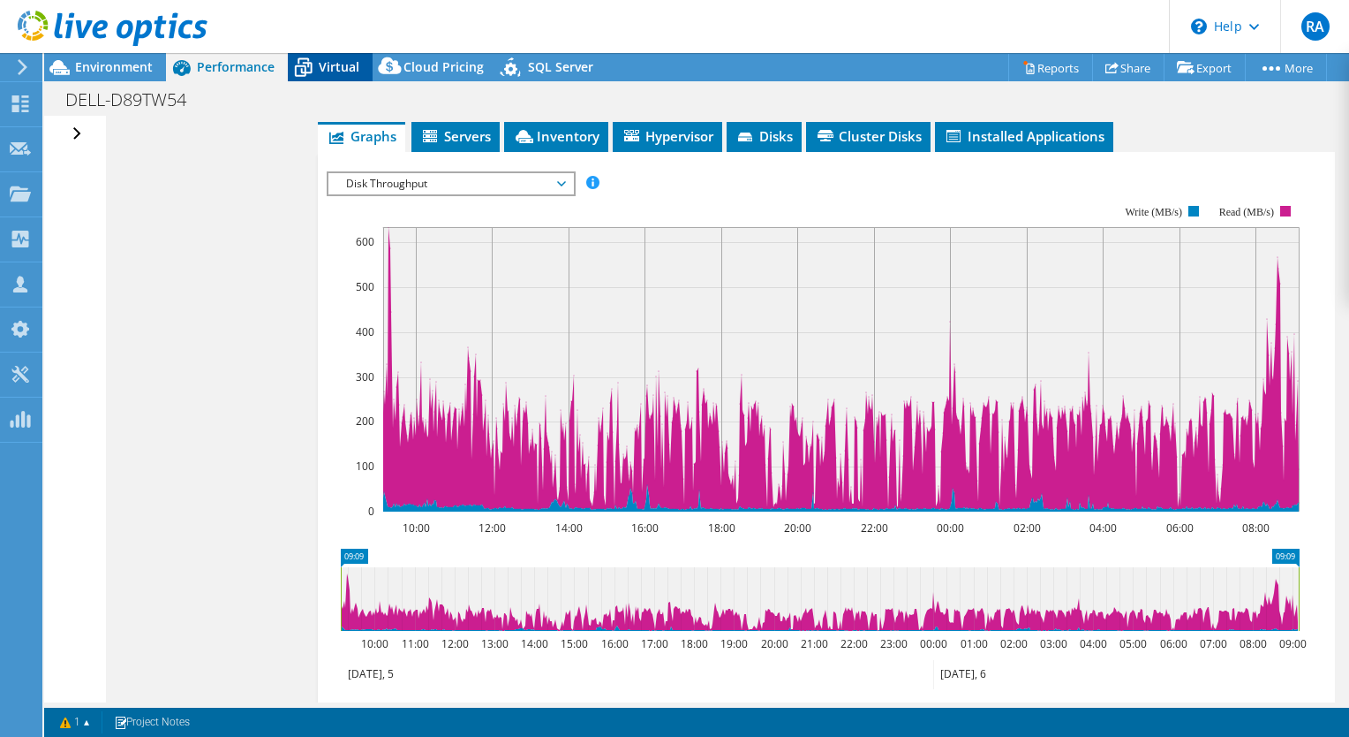
click at [322, 64] on span "Virtual" at bounding box center [339, 66] width 41 height 17
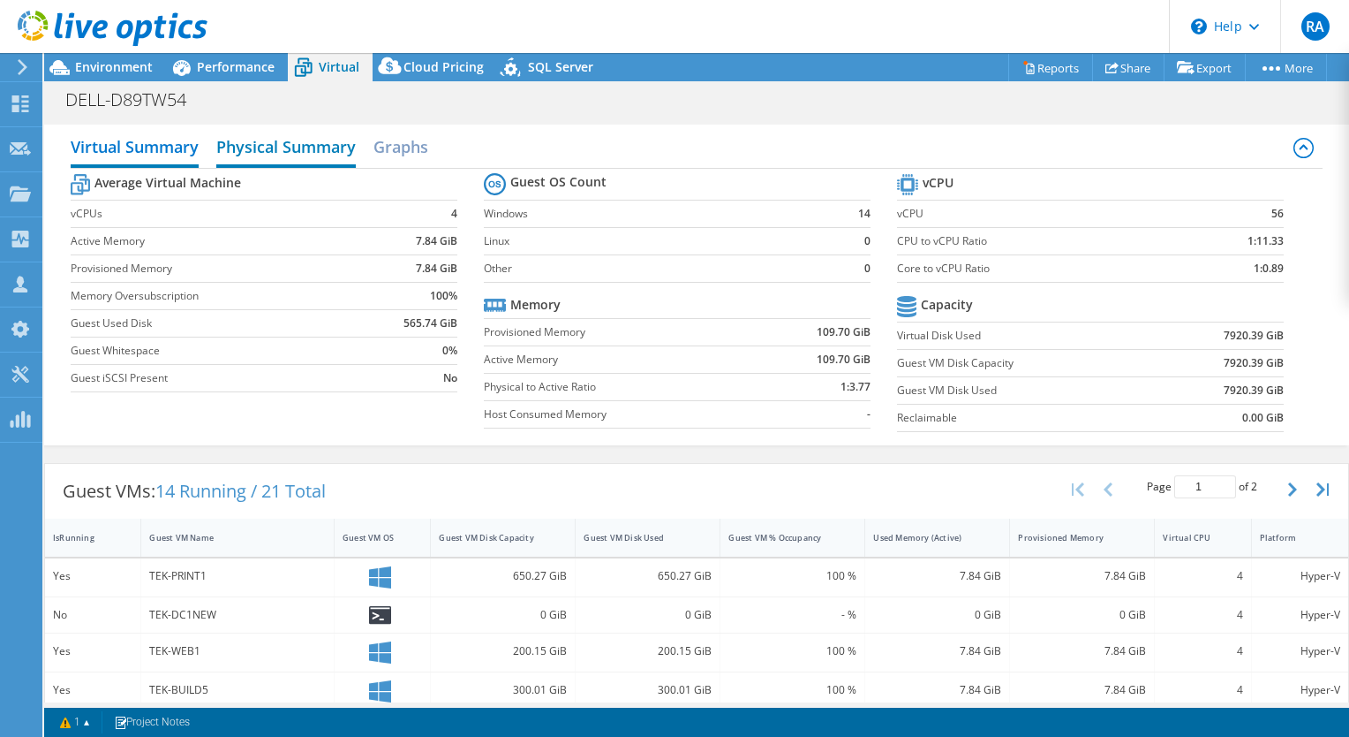
click at [293, 133] on h2 "Physical Summary" at bounding box center [286, 148] width 140 height 39
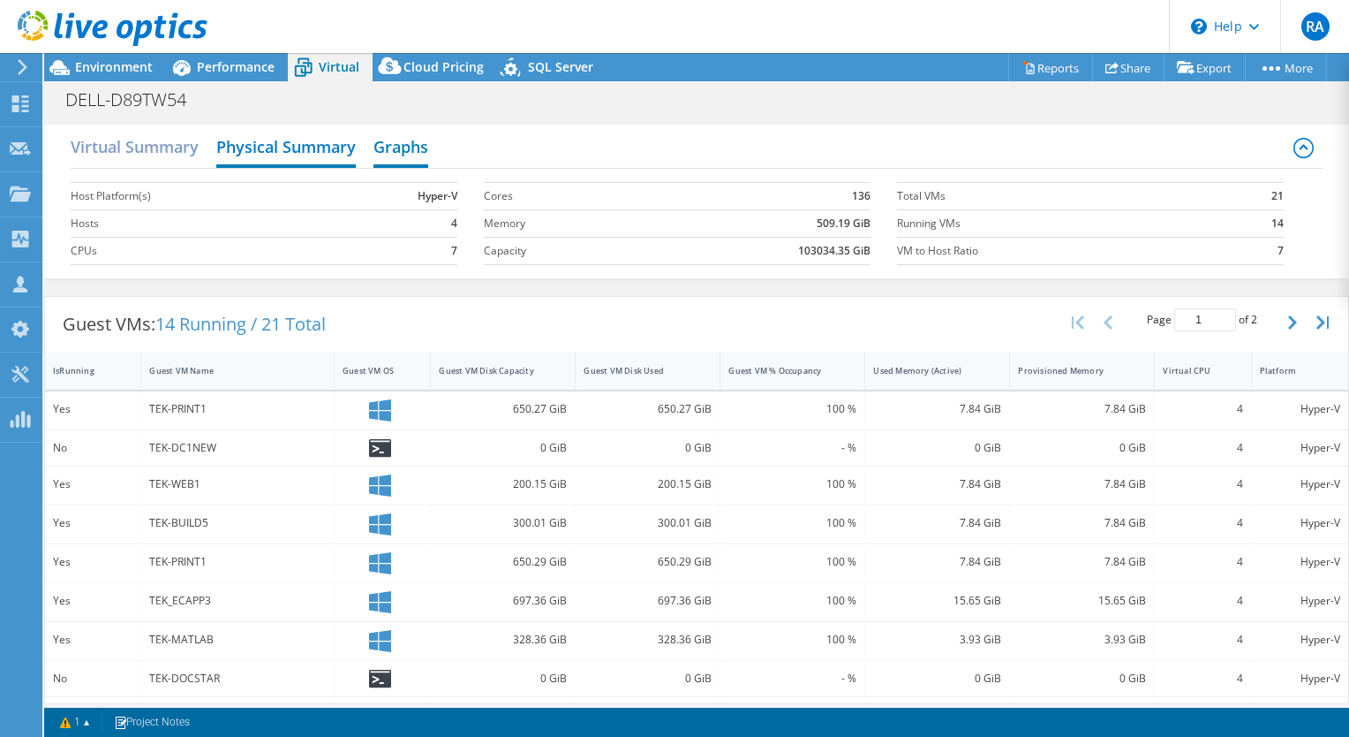
click at [404, 149] on h2 "Graphs" at bounding box center [401, 148] width 55 height 39
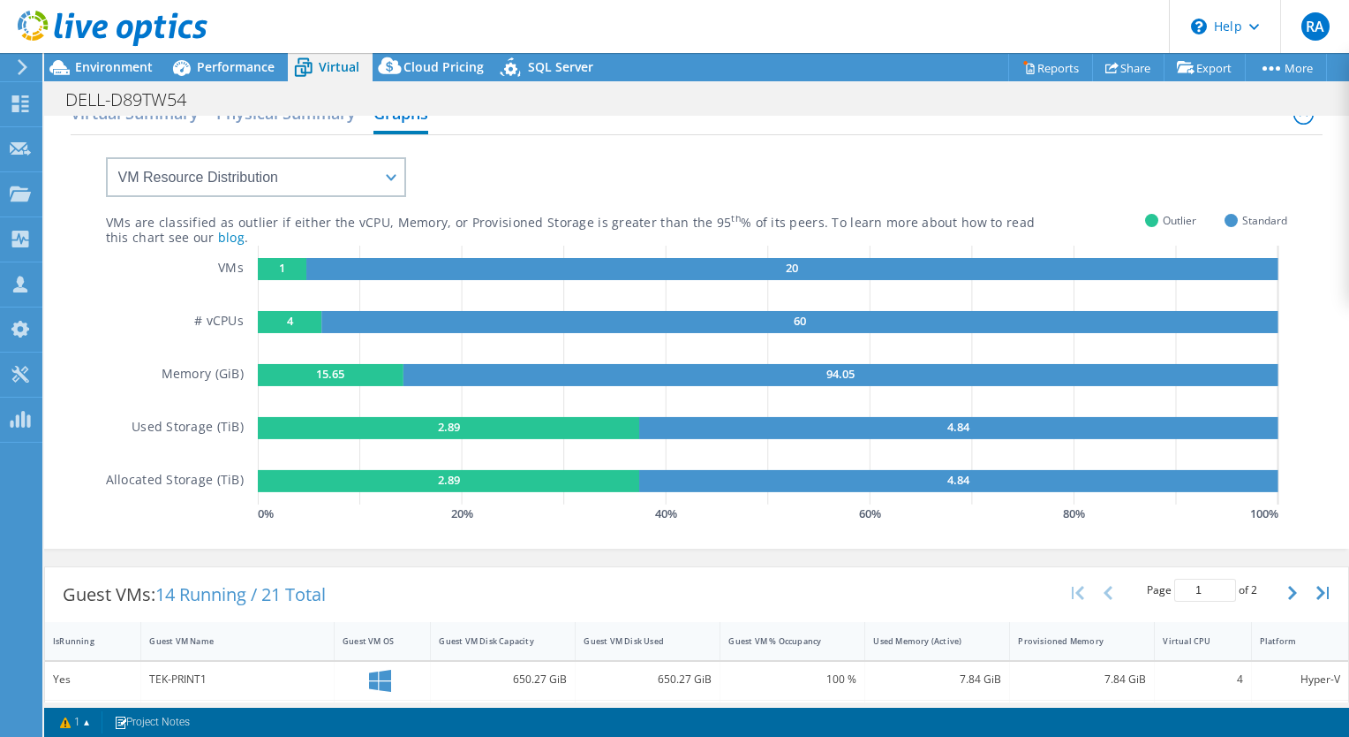
scroll to position [0, 0]
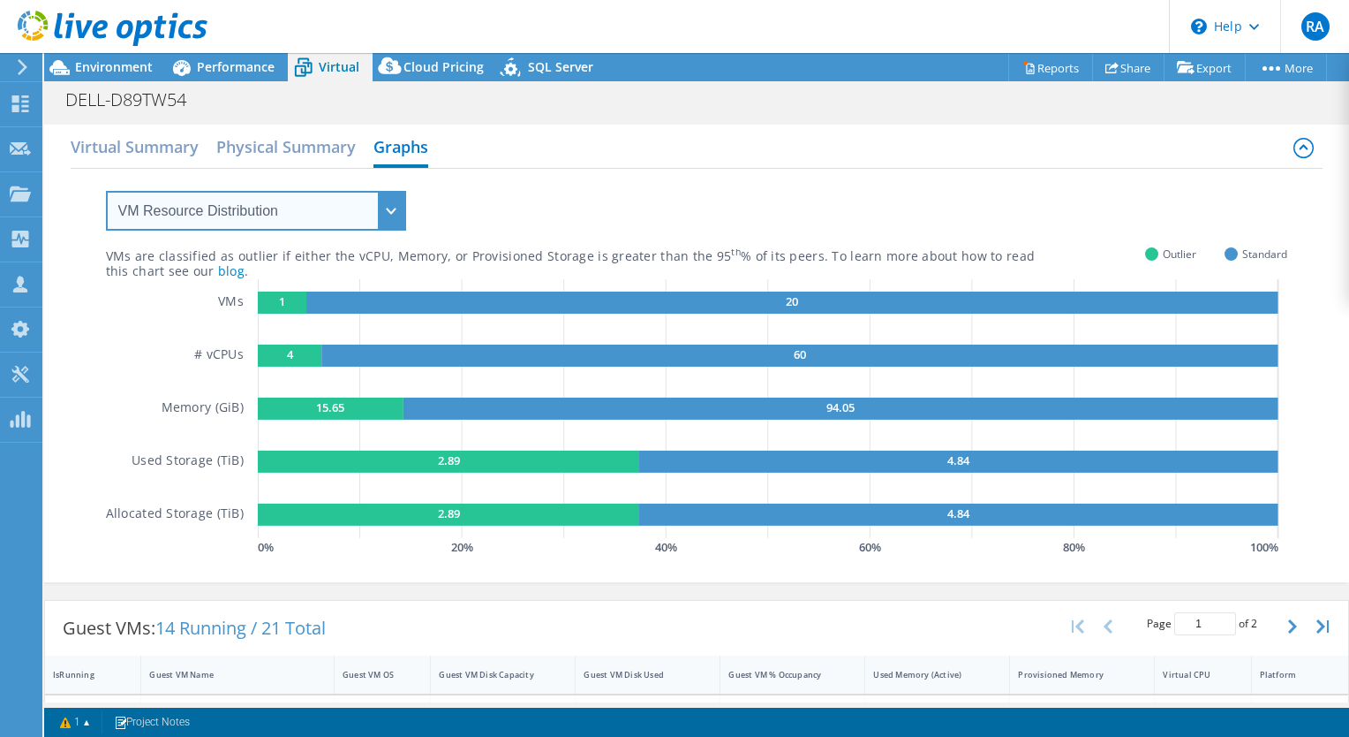
click at [390, 213] on select "VM Resource Distribution Provisioning Contrast Over Provisioning" at bounding box center [256, 211] width 300 height 40
select select "Provisioning Contrast"
click at [106, 191] on select "VM Resource Distribution Provisioning Contrast Over Provisioning" at bounding box center [256, 211] width 300 height 40
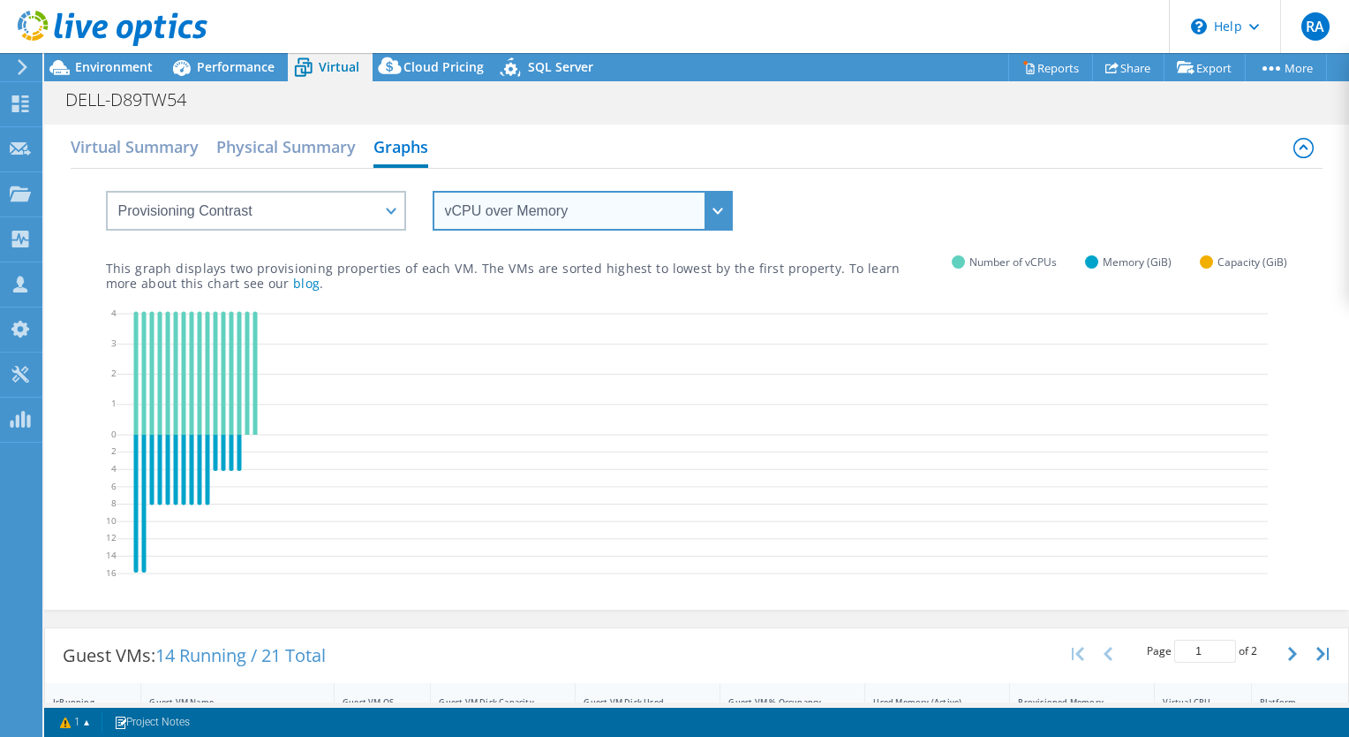
click at [717, 212] on select "vCPU over Memory vCPU over Capacity Memory over vCPU Memory over Capacity Capac…" at bounding box center [583, 211] width 300 height 40
select select "vCPU over Capacity"
click at [433, 191] on select "vCPU over Memory vCPU over Capacity Memory over vCPU Memory over Capacity Capac…" at bounding box center [583, 211] width 300 height 40
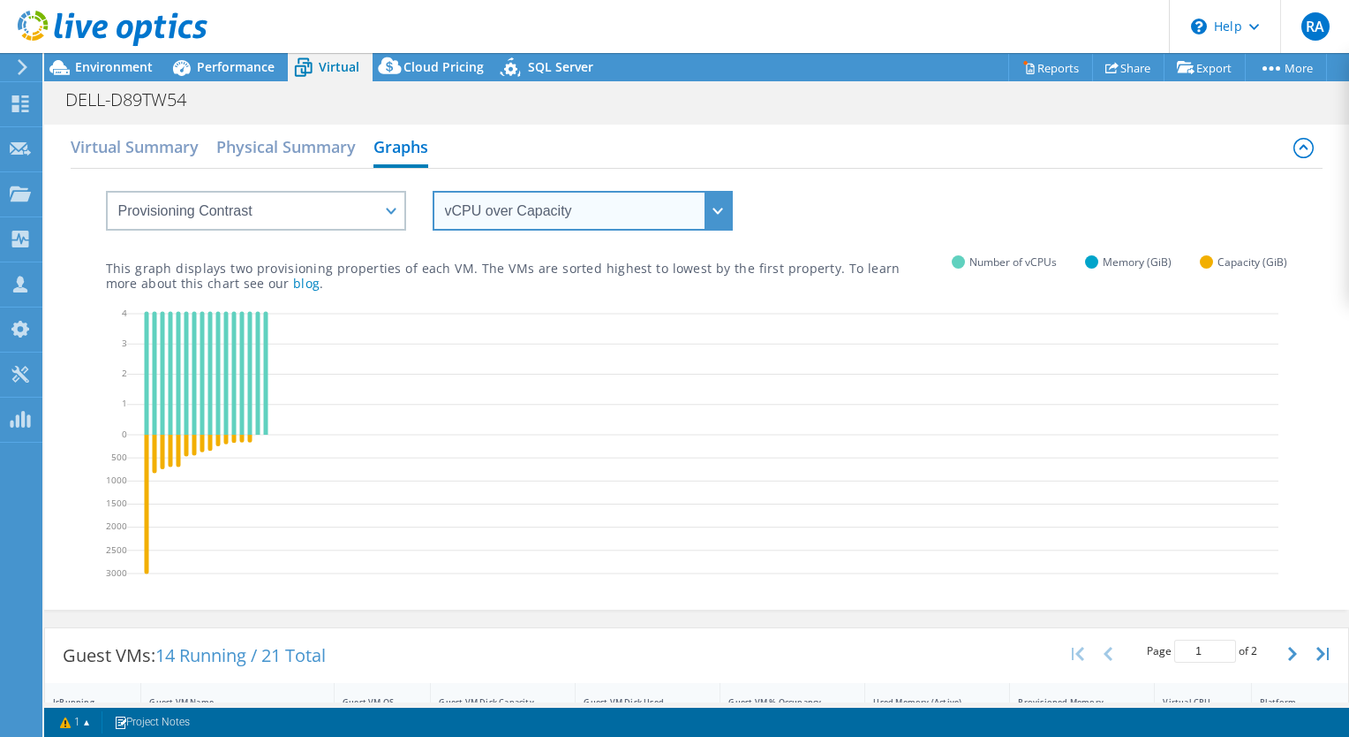
click at [721, 212] on select "vCPU over Memory vCPU over Capacity Memory over vCPU Memory over Capacity Capac…" at bounding box center [583, 211] width 300 height 40
click at [433, 191] on select "vCPU over Memory vCPU over Capacity Memory over vCPU Memory over Capacity Capac…" at bounding box center [583, 211] width 300 height 40
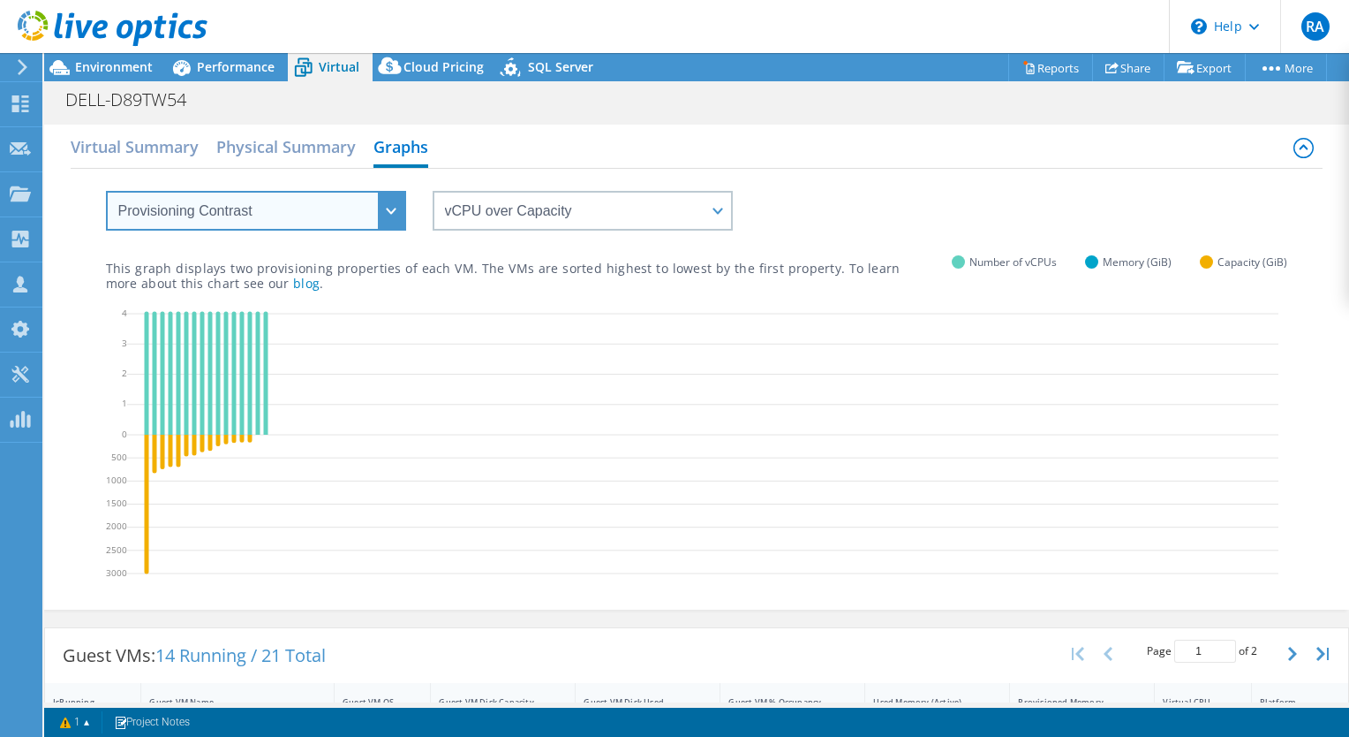
click at [395, 214] on select "VM Resource Distribution Provisioning Contrast Over Provisioning" at bounding box center [256, 211] width 300 height 40
select select "Over Provisioning"
click at [106, 191] on select "VM Resource Distribution Provisioning Contrast Over Provisioning" at bounding box center [256, 211] width 300 height 40
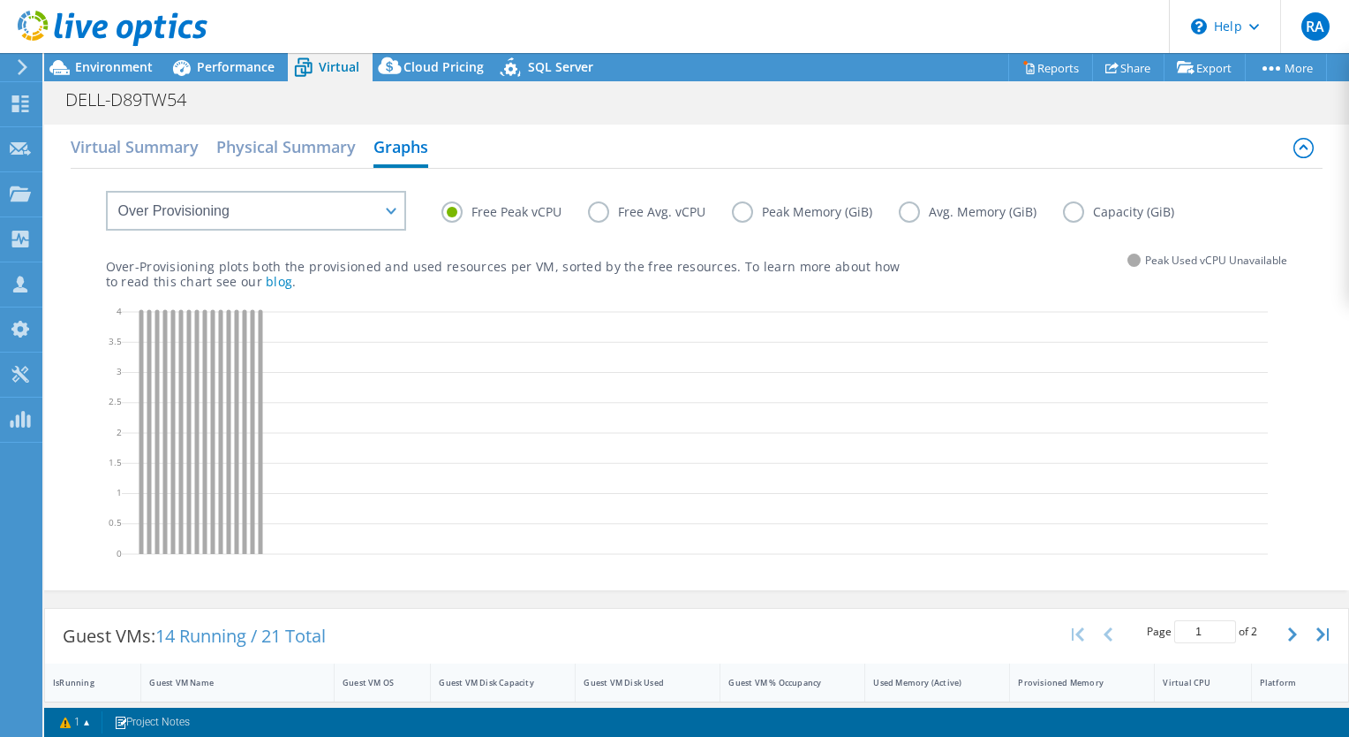
click at [593, 215] on label "Free Avg. vCPU" at bounding box center [660, 211] width 144 height 21
click at [0, 0] on input "Free Avg. vCPU" at bounding box center [0, 0] width 0 height 0
click at [745, 210] on label "Peak Memory (GiB)" at bounding box center [815, 211] width 167 height 21
click at [0, 0] on input "Peak Memory (GiB)" at bounding box center [0, 0] width 0 height 0
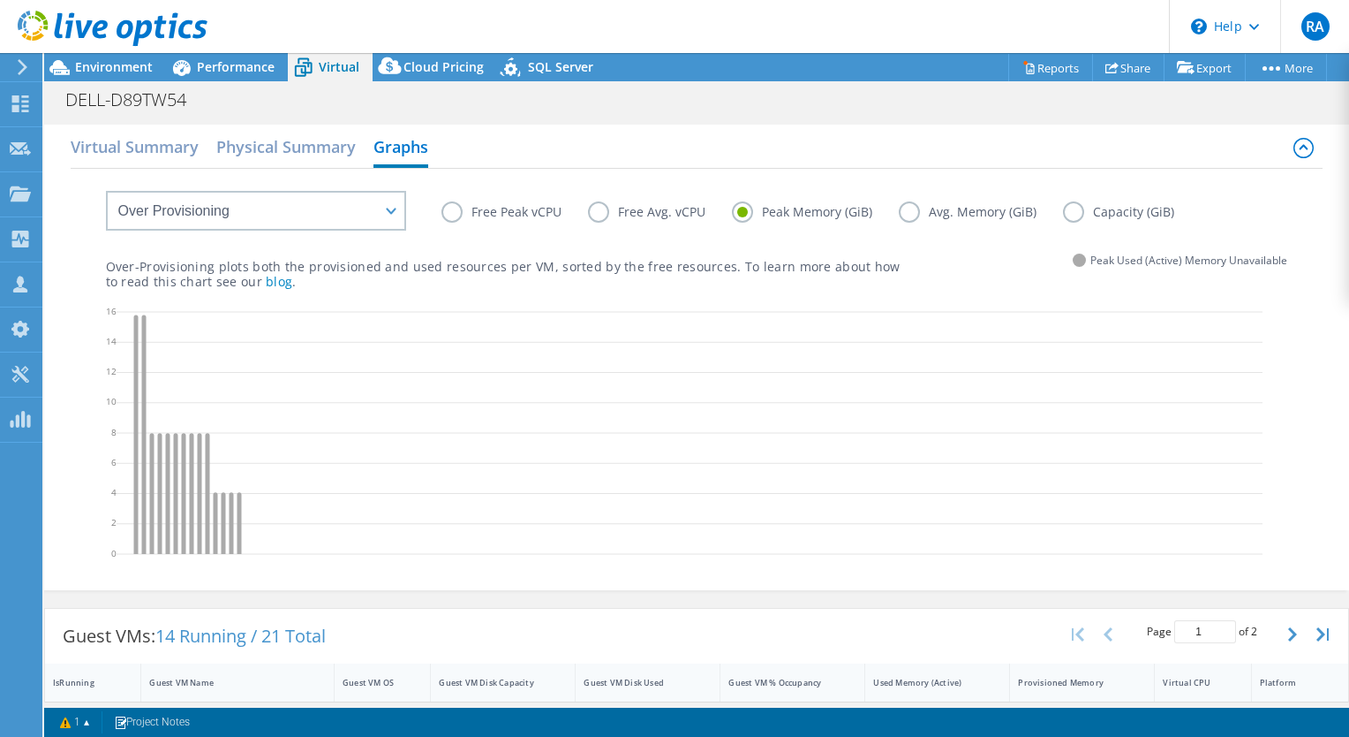
click at [462, 215] on label "Free Peak vCPU" at bounding box center [515, 211] width 147 height 21
click at [0, 0] on input "Free Peak vCPU" at bounding box center [0, 0] width 0 height 0
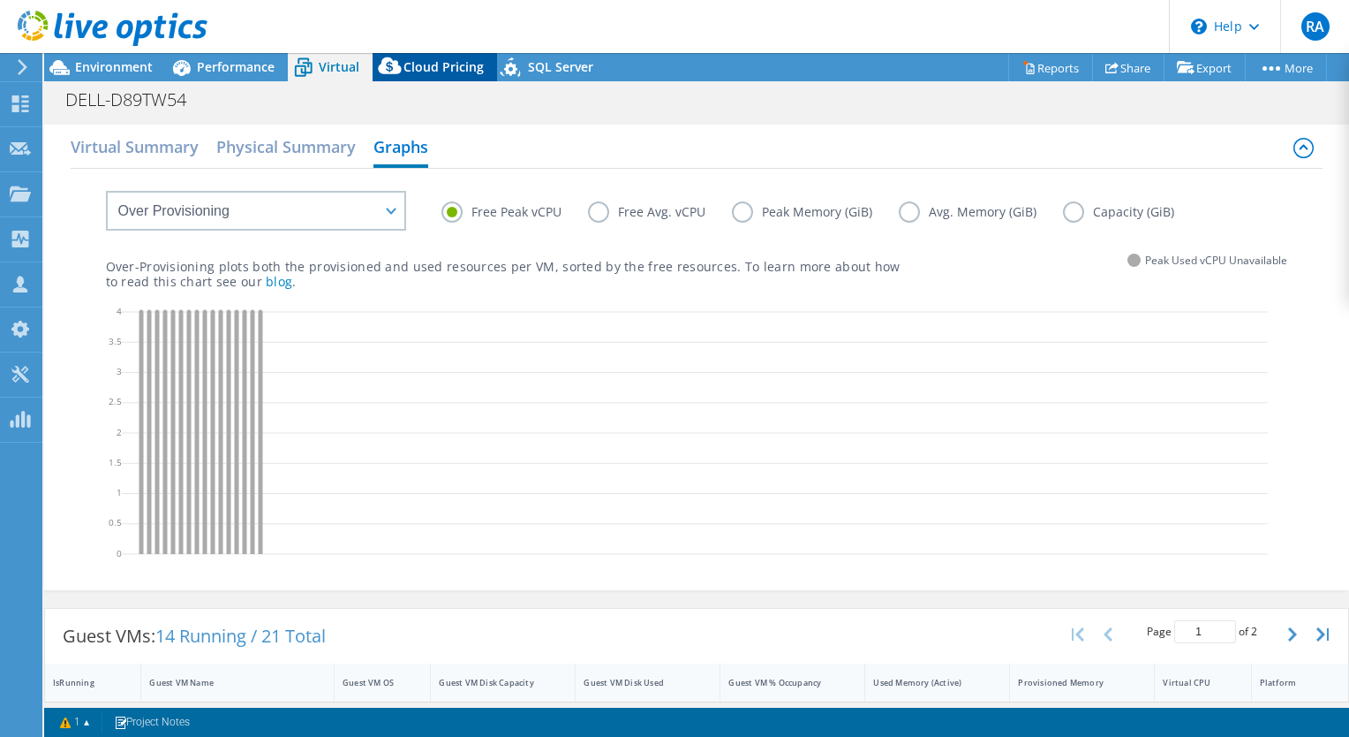
click at [442, 65] on span "Cloud Pricing" at bounding box center [444, 66] width 80 height 17
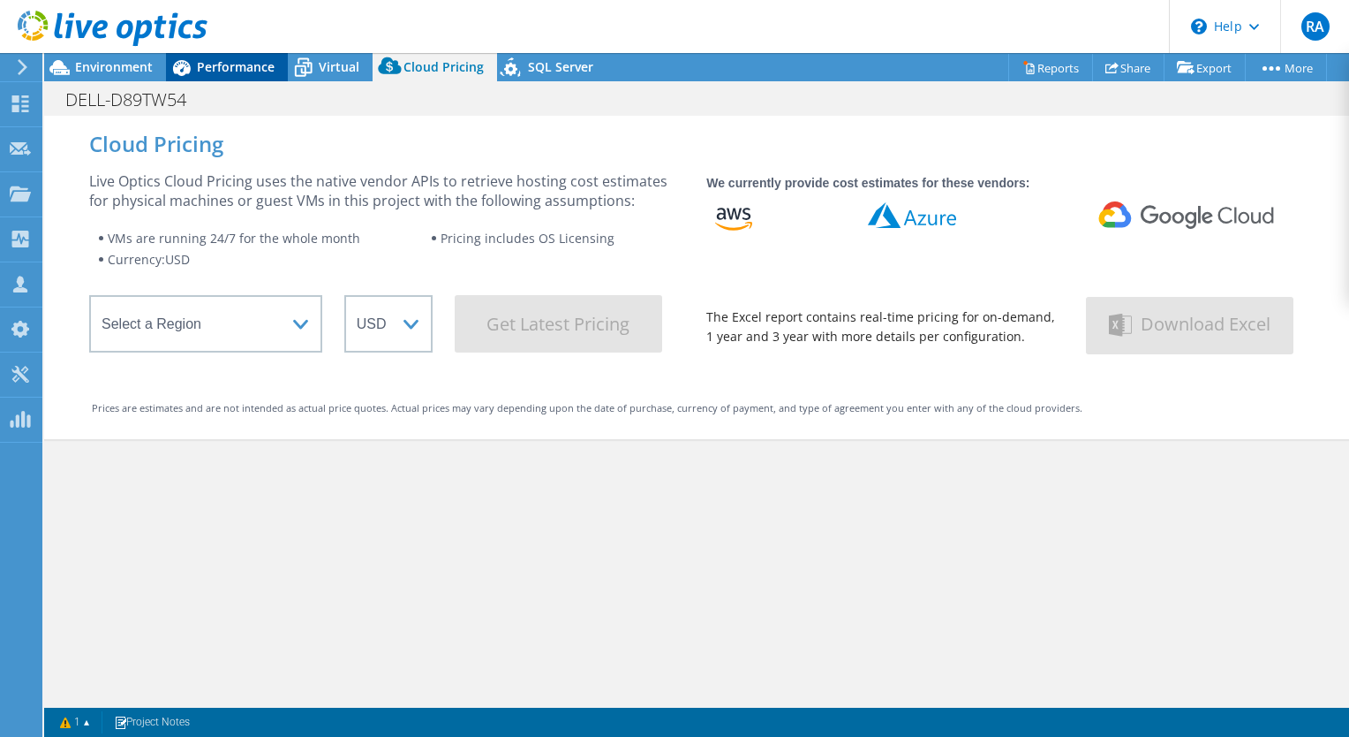
click at [222, 64] on span "Performance" at bounding box center [236, 66] width 78 height 17
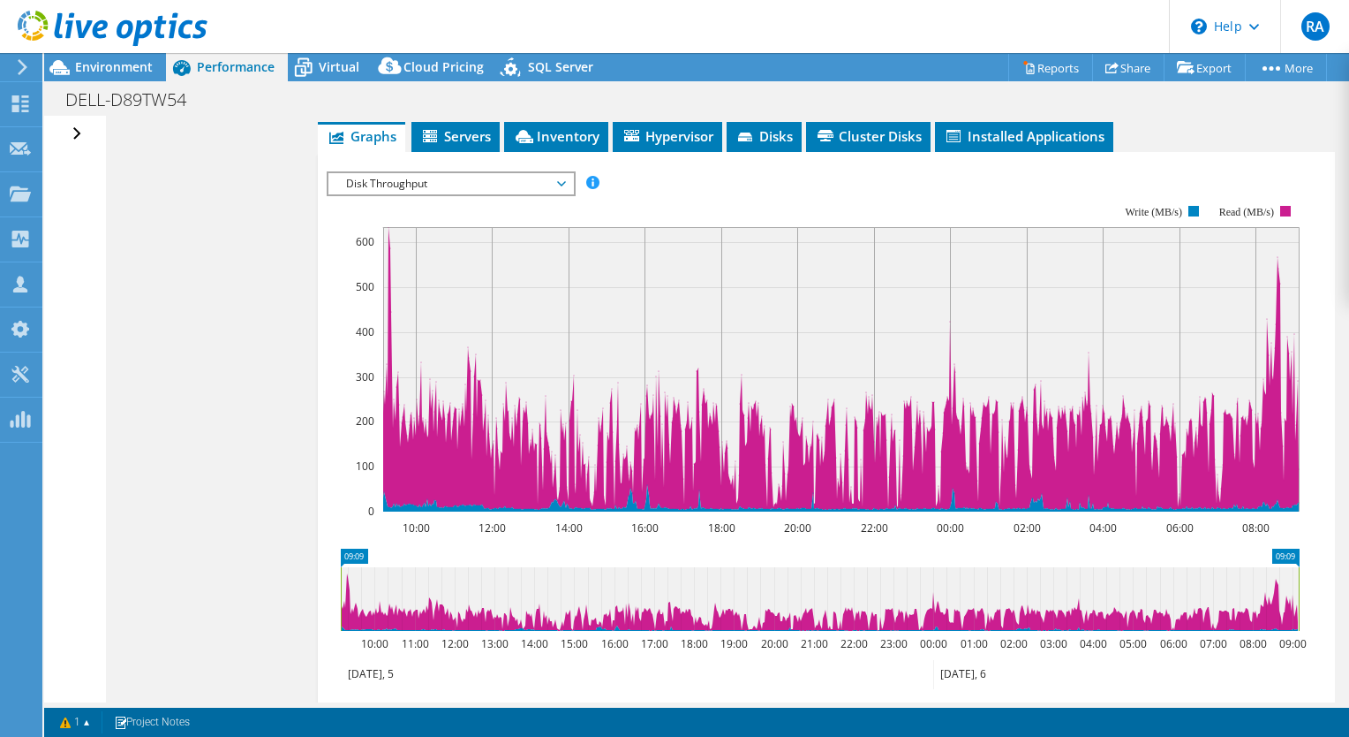
click at [446, 131] on span "Servers" at bounding box center [455, 136] width 71 height 18
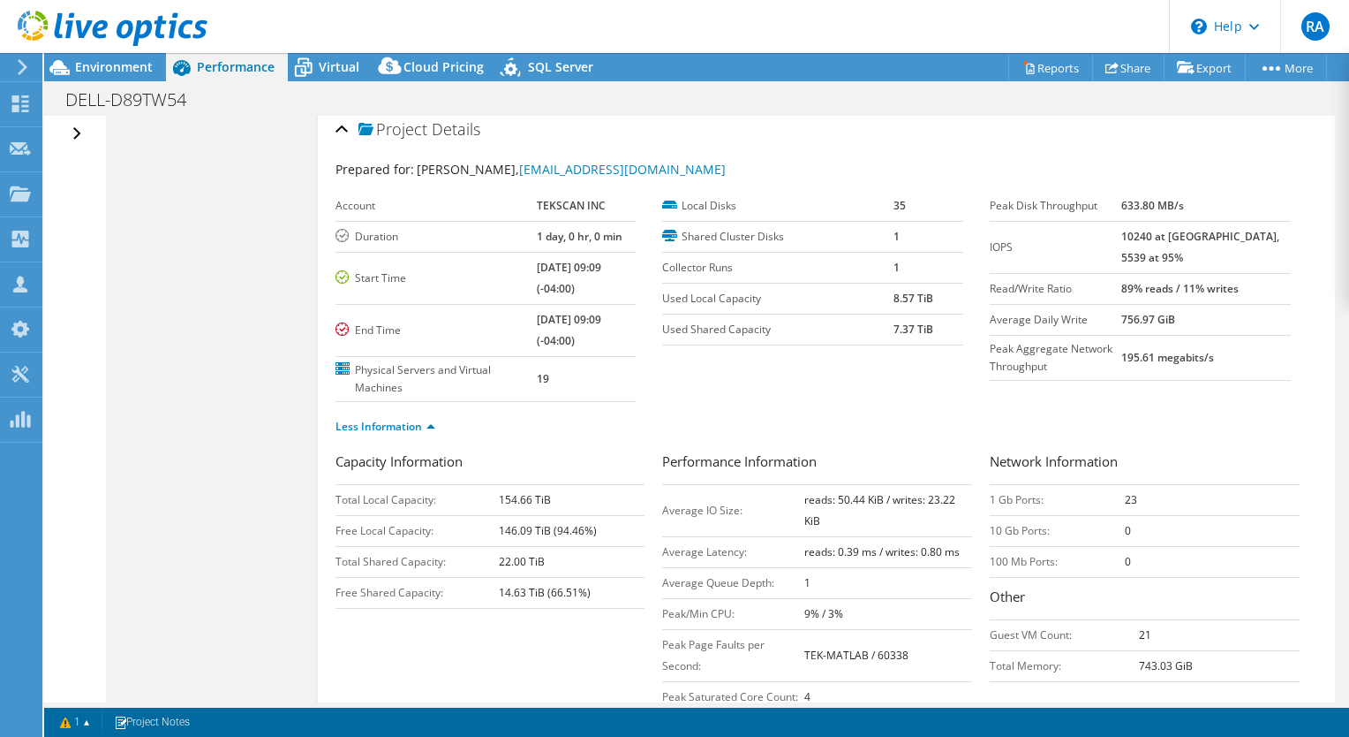
scroll to position [11, 0]
click at [336, 72] on span "Virtual" at bounding box center [339, 66] width 41 height 17
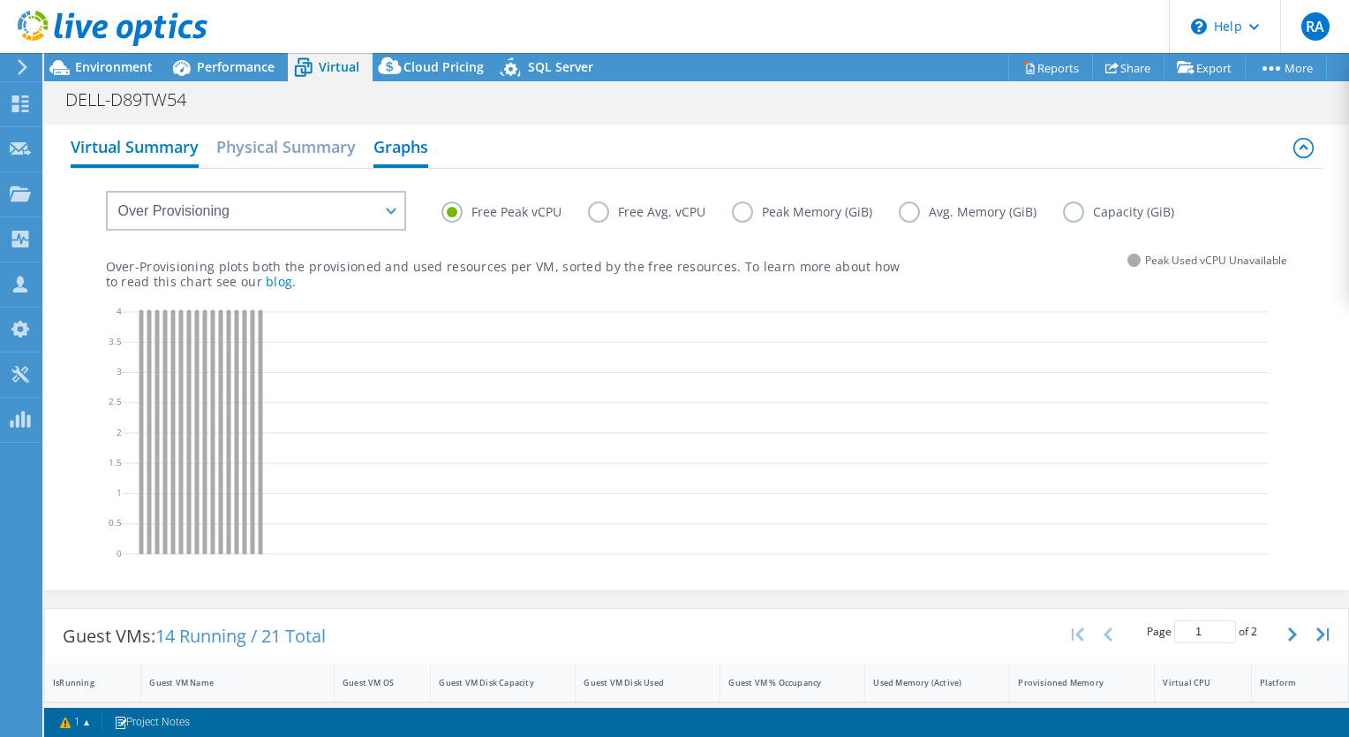
click at [122, 153] on h2 "Virtual Summary" at bounding box center [135, 148] width 128 height 39
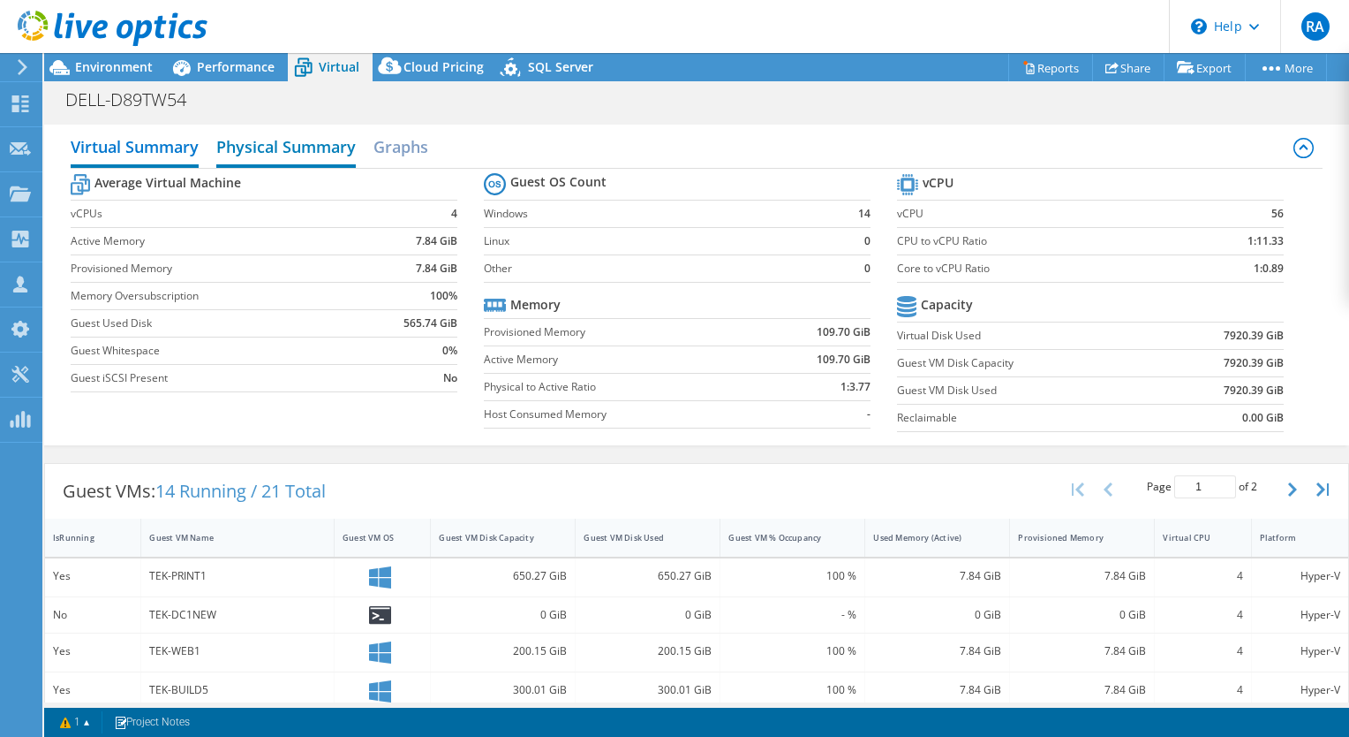
click at [251, 153] on h2 "Physical Summary" at bounding box center [286, 148] width 140 height 39
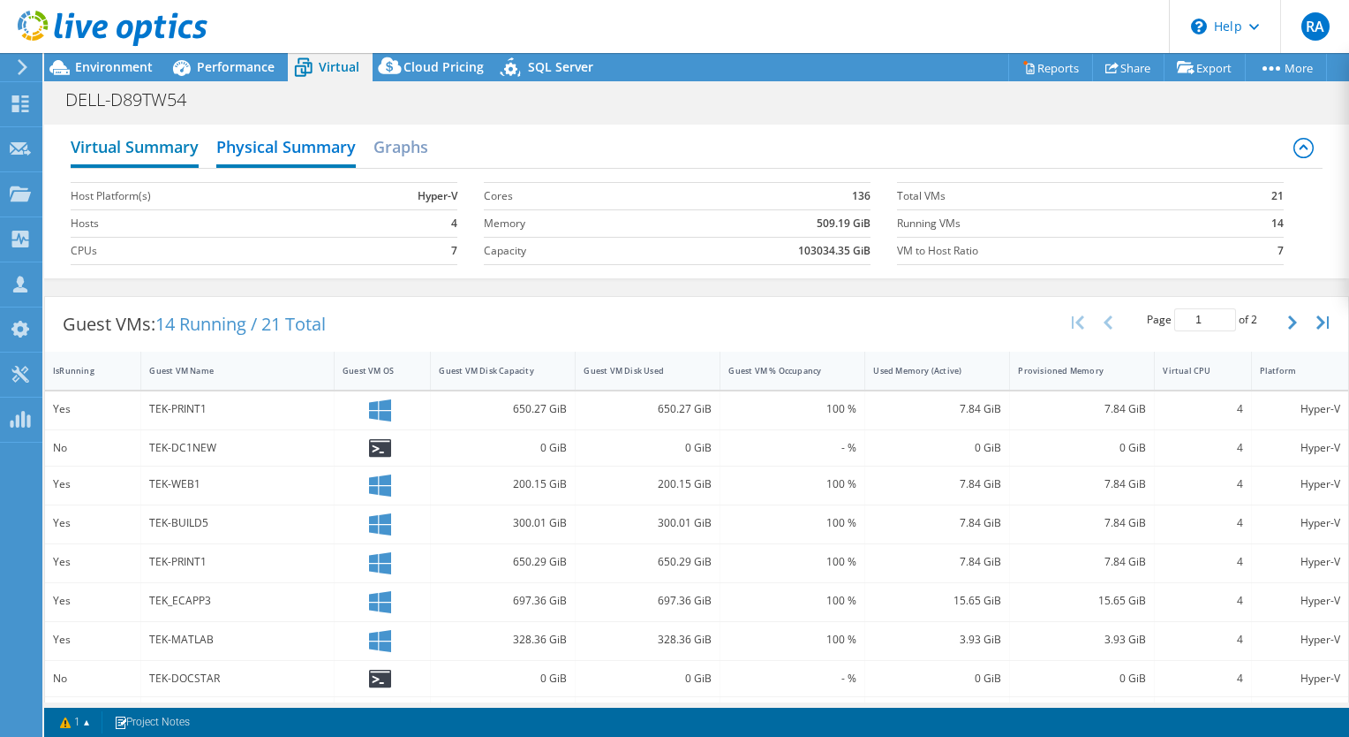
click at [131, 142] on h2 "Virtual Summary" at bounding box center [135, 148] width 128 height 39
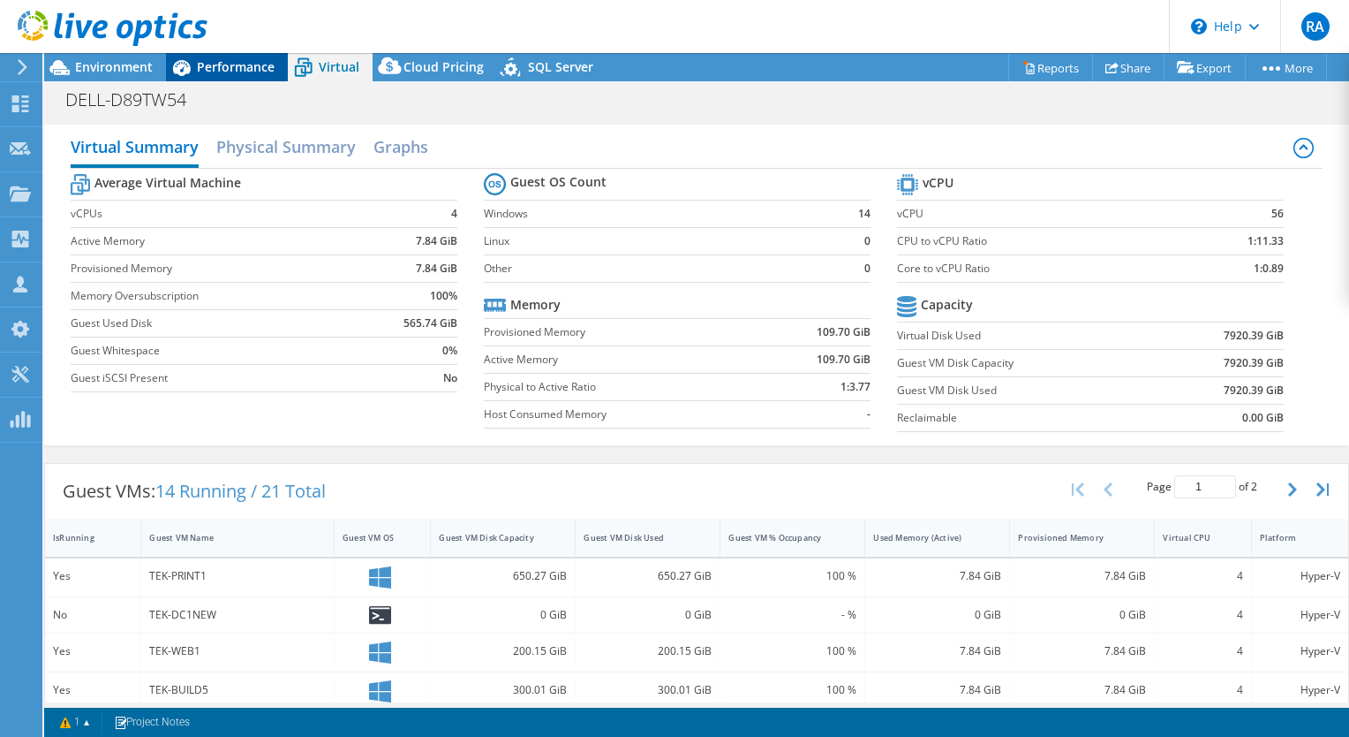
click at [246, 64] on span "Performance" at bounding box center [236, 66] width 78 height 17
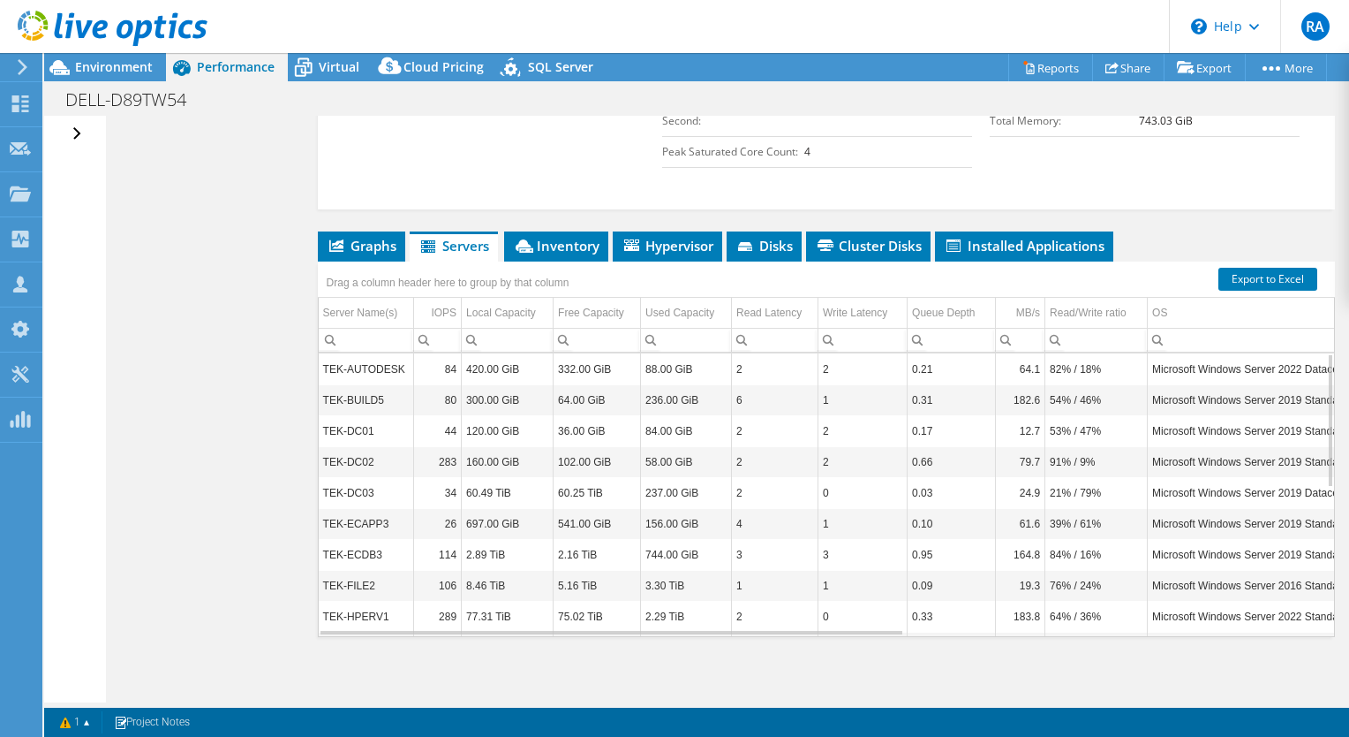
scroll to position [0, 0]
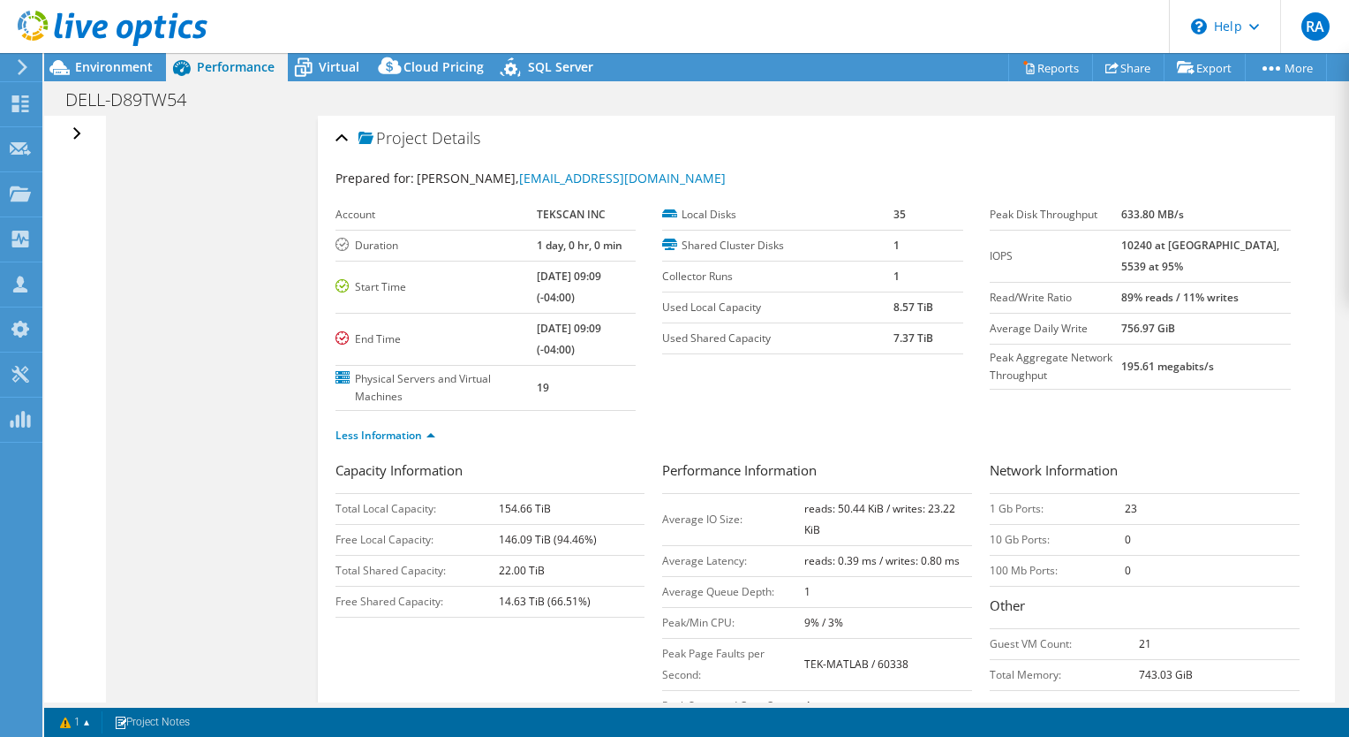
click at [102, 57] on div at bounding box center [104, 29] width 208 height 59
click at [100, 67] on span "Environment" at bounding box center [114, 66] width 78 height 17
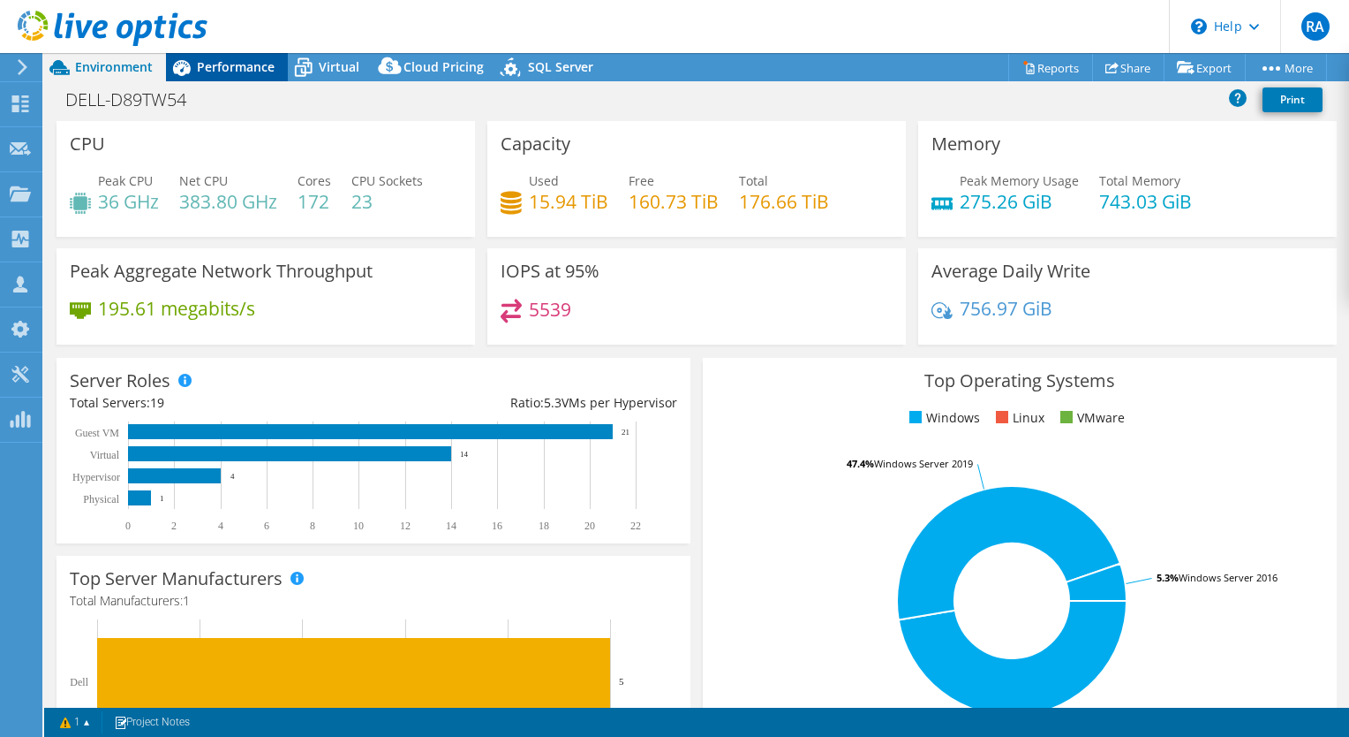
click at [218, 67] on span "Performance" at bounding box center [236, 66] width 78 height 17
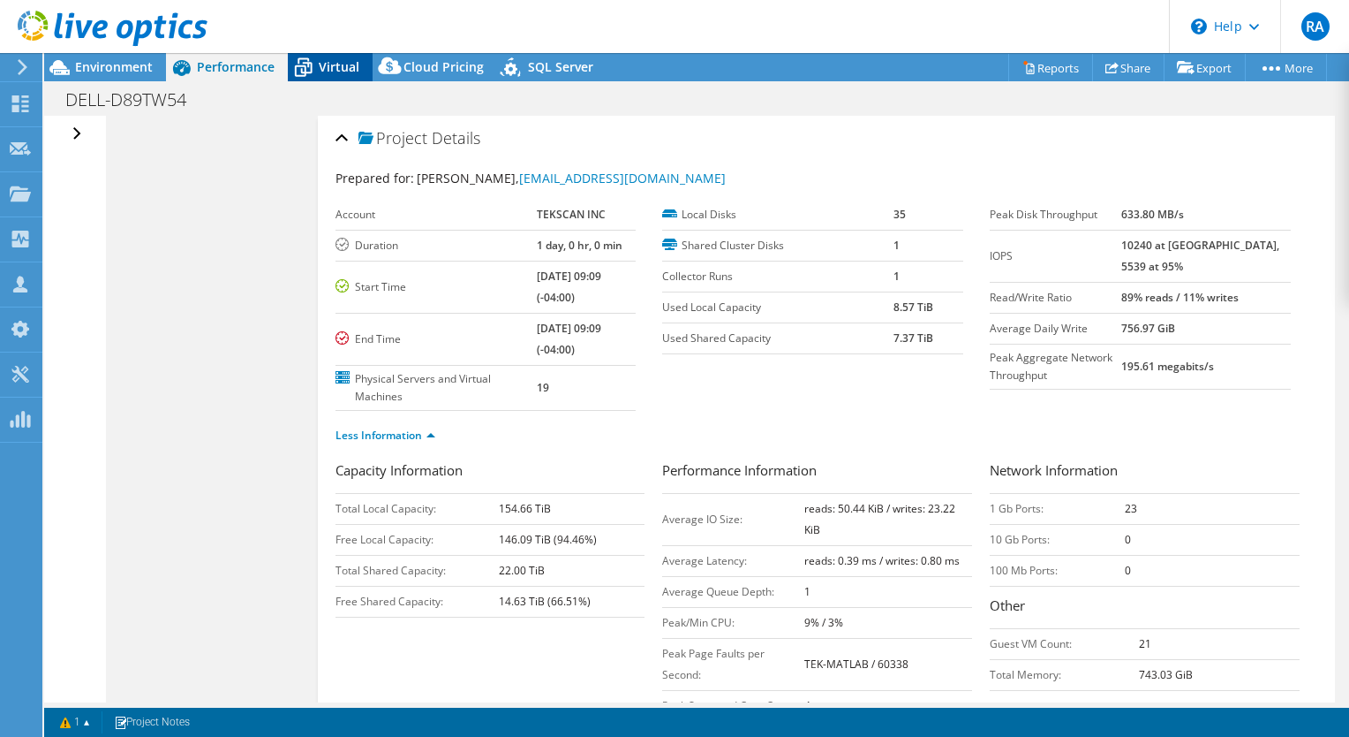
click at [333, 70] on span "Virtual" at bounding box center [339, 66] width 41 height 17
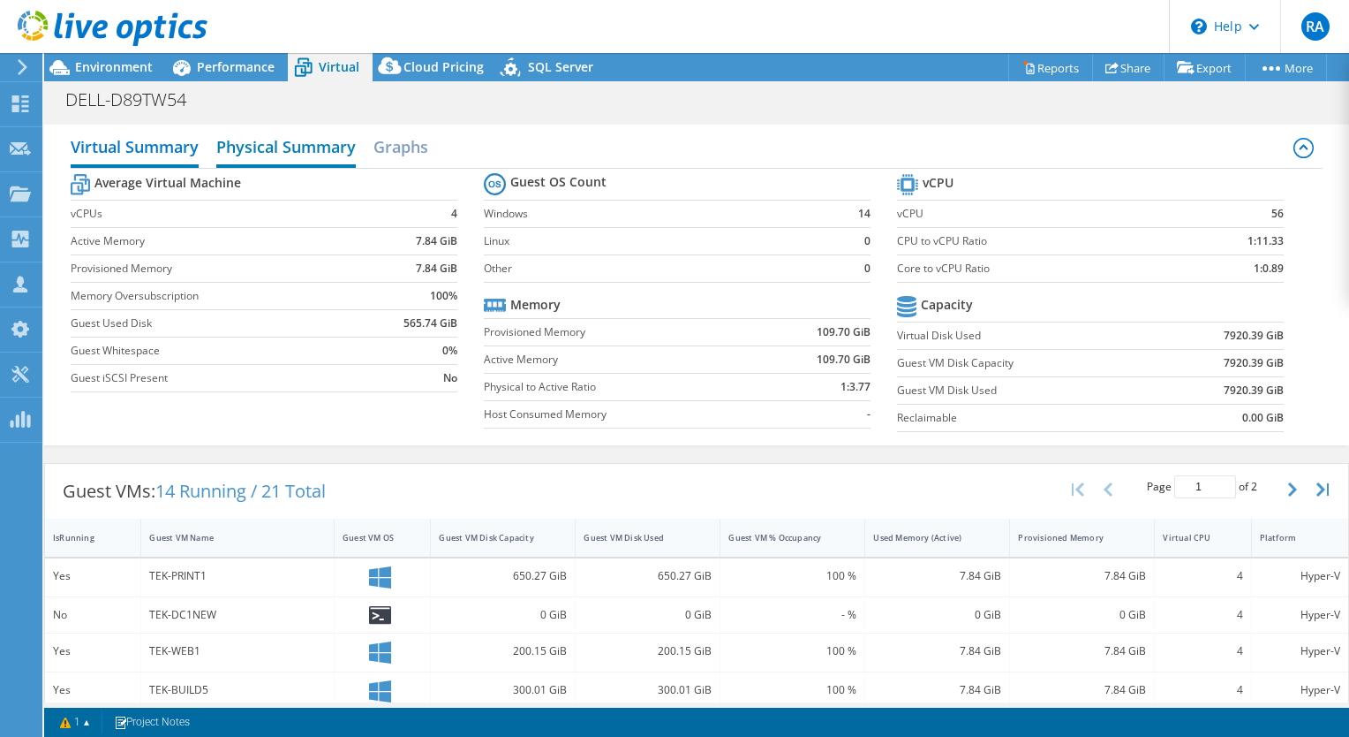
click at [281, 135] on h2 "Physical Summary" at bounding box center [286, 148] width 140 height 39
